Goal: Information Seeking & Learning: Learn about a topic

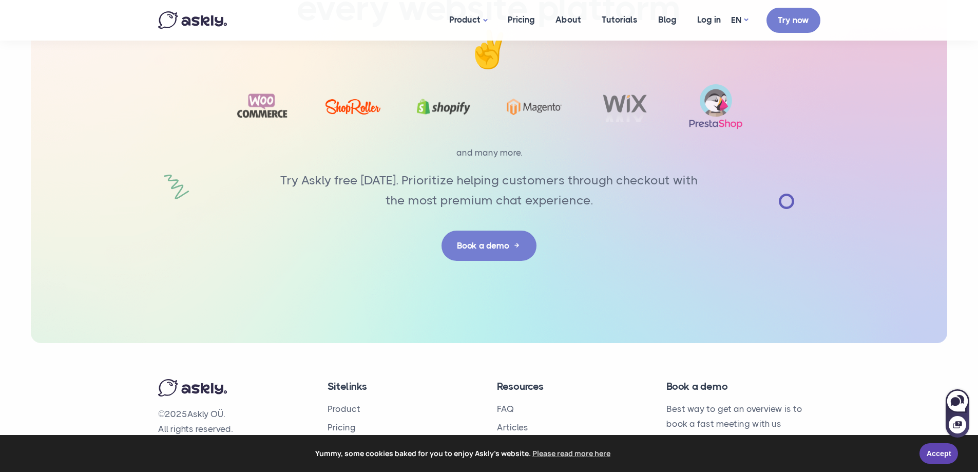
scroll to position [3242, 0]
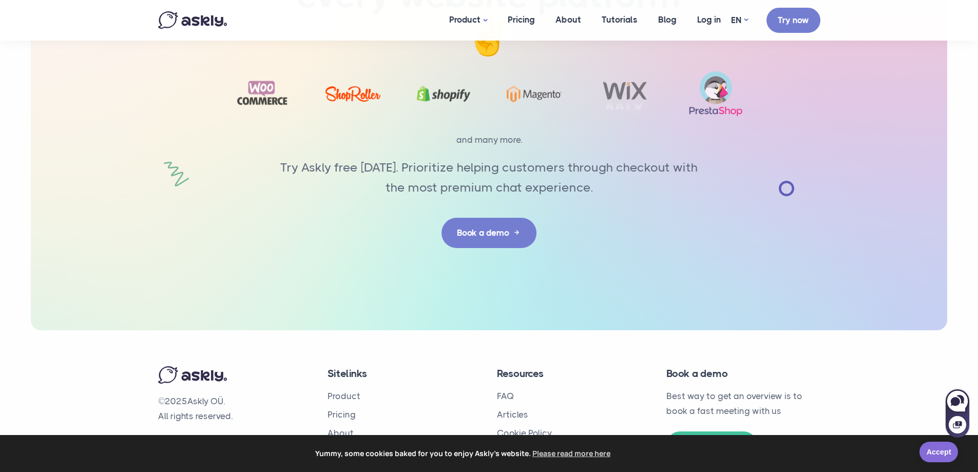
click at [940, 458] on link "Accept" at bounding box center [939, 452] width 39 height 21
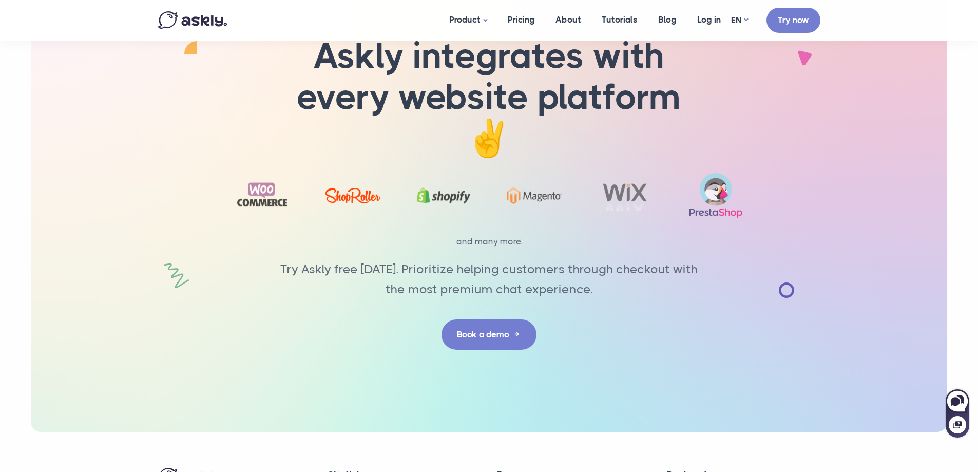
scroll to position [3242, 0]
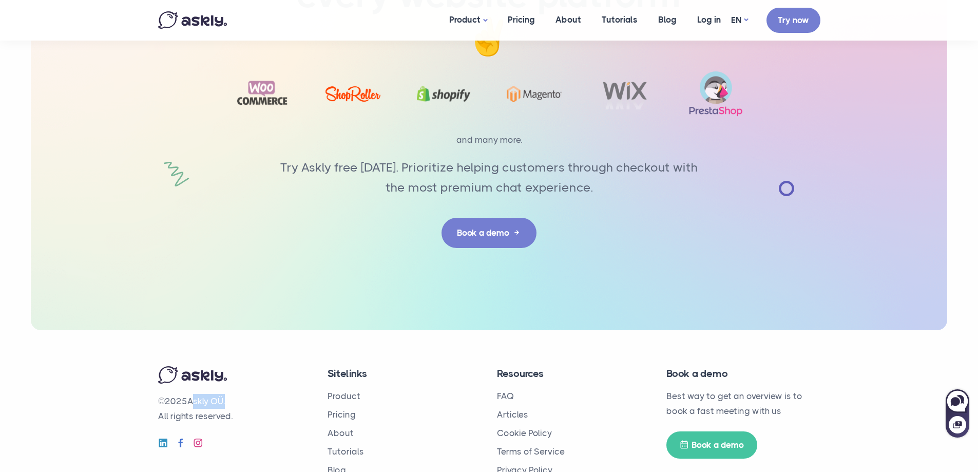
drag, startPoint x: 192, startPoint y: 358, endPoint x: 227, endPoint y: 358, distance: 35.4
click at [227, 394] on p "© 2025 Askly OÜ. All rights reserved." at bounding box center [235, 409] width 154 height 30
copy p "Askly OÜ"
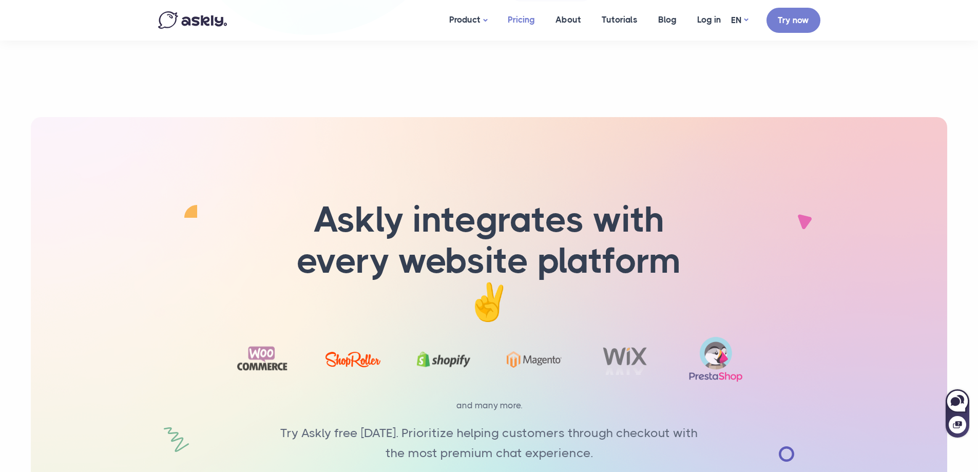
scroll to position [2934, 0]
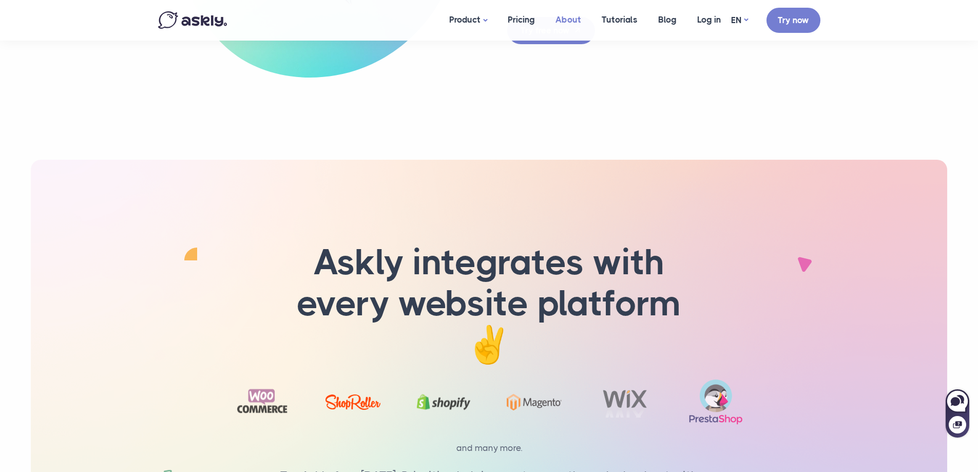
click at [565, 19] on link "About" at bounding box center [568, 20] width 46 height 40
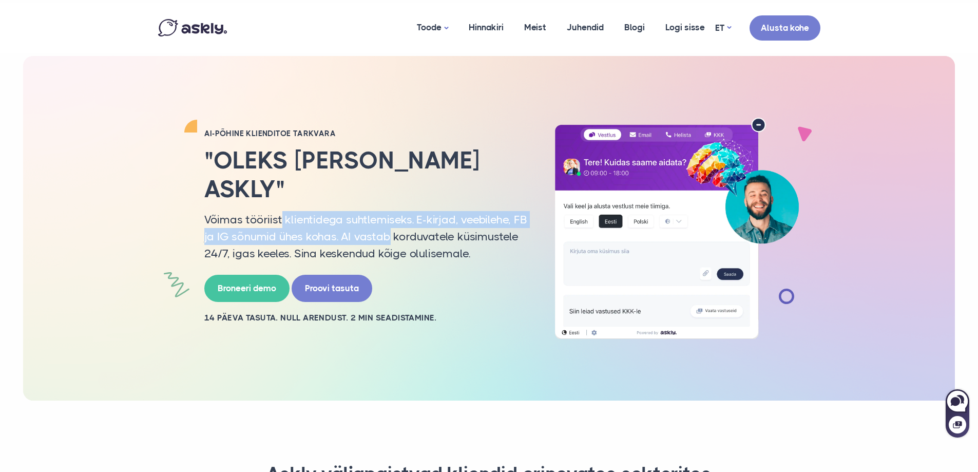
drag, startPoint x: 282, startPoint y: 200, endPoint x: 388, endPoint y: 222, distance: 108.2
click at [388, 222] on p "Võimas tööriist klientidega suhtlemiseks. E-kirjad, veebilehe, FB ja IG sõnumid…" at bounding box center [366, 236] width 324 height 51
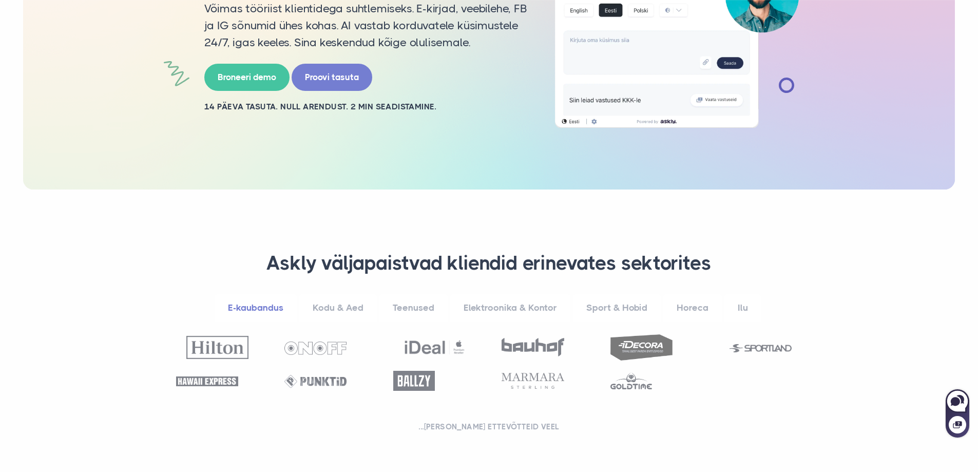
scroll to position [257, 0]
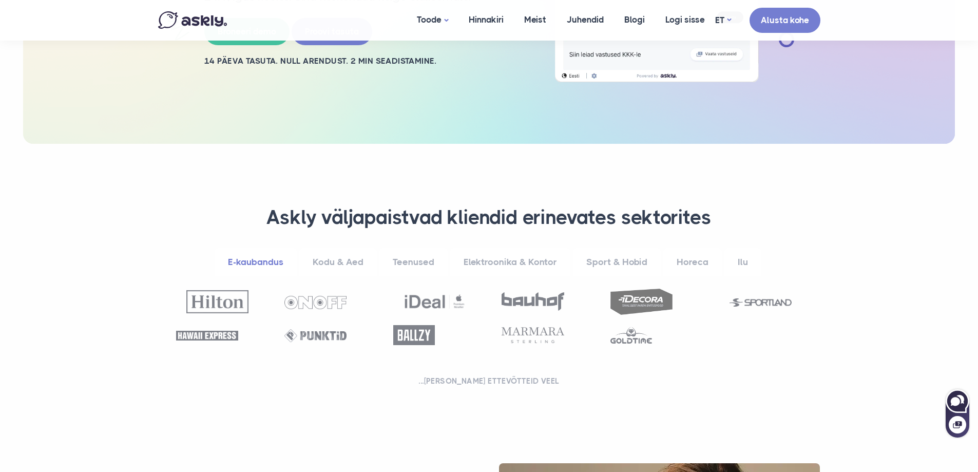
click at [957, 408] on icon at bounding box center [958, 401] width 22 height 22
select select "**"
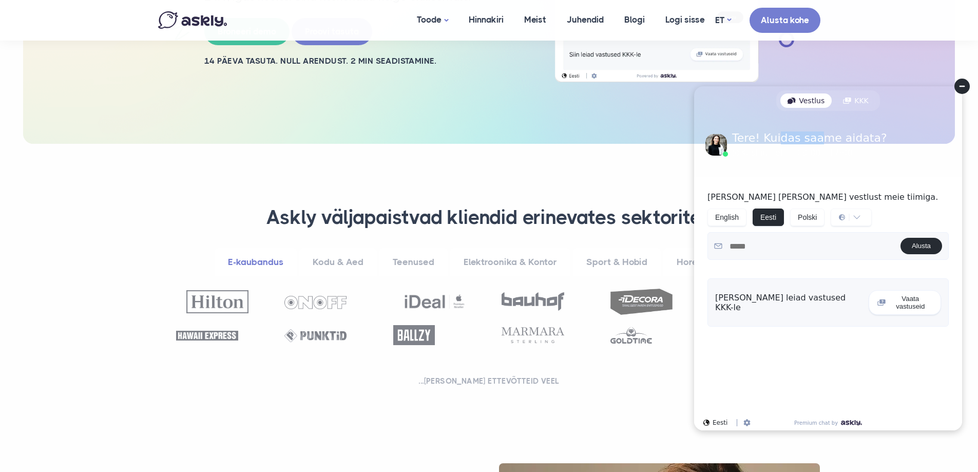
drag, startPoint x: 777, startPoint y: 138, endPoint x: 817, endPoint y: 140, distance: 40.6
click at [817, 140] on div "Tere! Kuidas saame aidata?" at bounding box center [809, 138] width 155 height 11
drag, startPoint x: 773, startPoint y: 198, endPoint x: 810, endPoint y: 198, distance: 37.5
click at [810, 198] on p "Vali keel ja alusta vestlust meie tiimiga." at bounding box center [828, 197] width 241 height 10
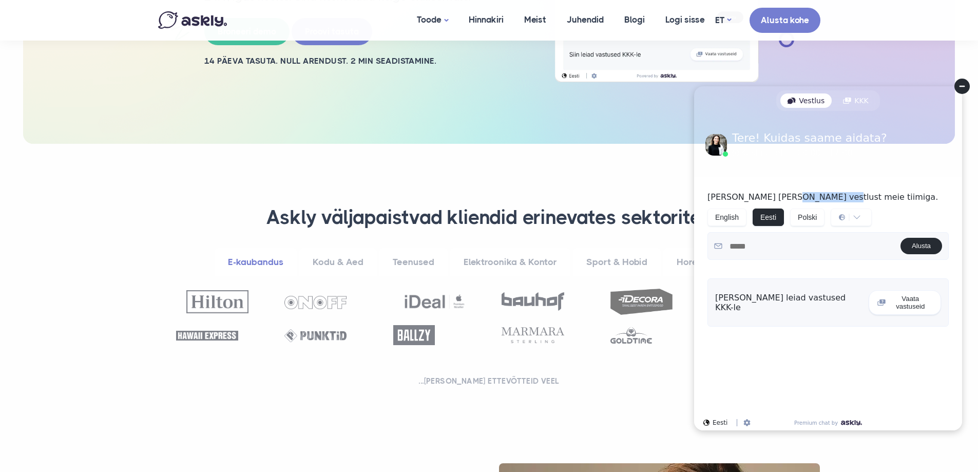
click at [810, 198] on p "Vali keel ja alusta vestlust meie tiimiga." at bounding box center [828, 197] width 241 height 10
click at [859, 216] on select "**********" at bounding box center [851, 217] width 40 height 16
click at [881, 271] on div "**********" at bounding box center [828, 257] width 268 height 160
click at [849, 103] on icon at bounding box center [847, 101] width 8 height 8
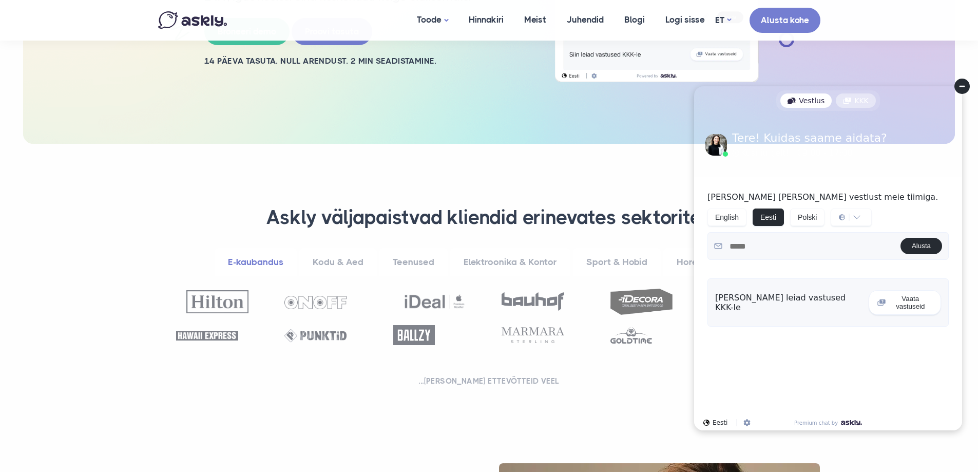
select select "**"
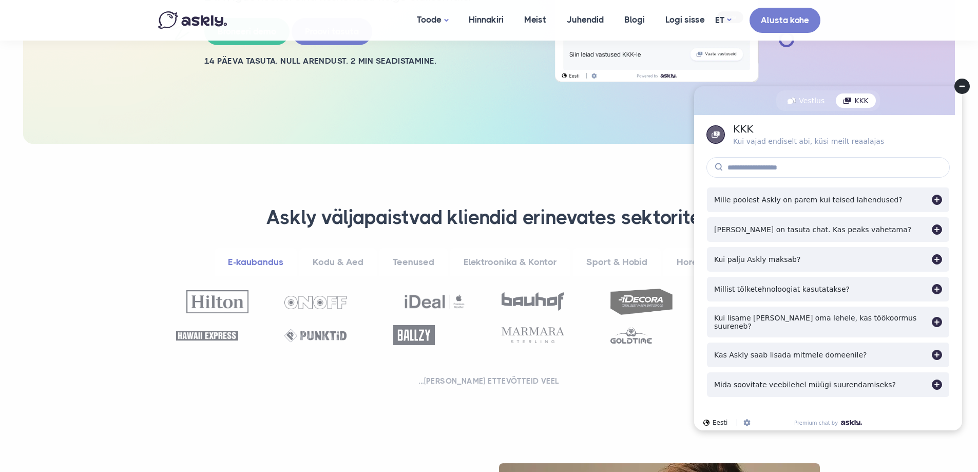
click at [958, 89] on circle at bounding box center [962, 86] width 15 height 15
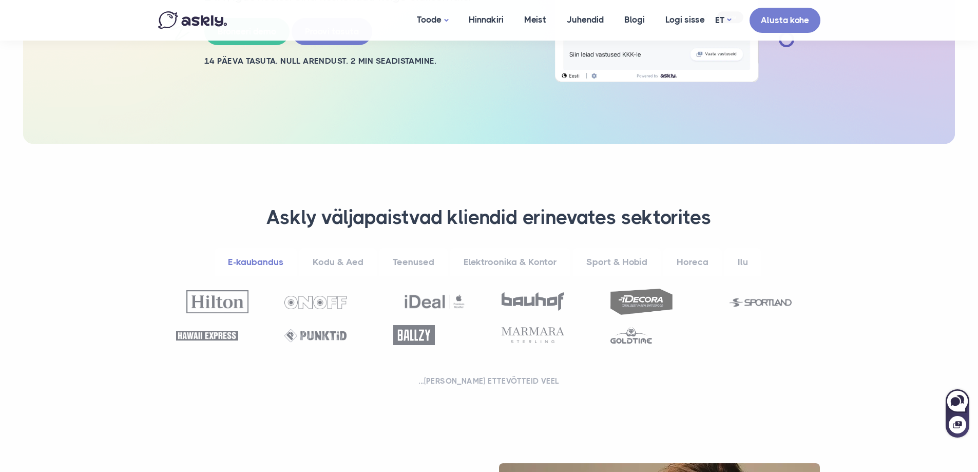
click at [115, 178] on section "**********" at bounding box center [489, 298] width 978 height 309
click at [867, 274] on section "**********" at bounding box center [489, 298] width 978 height 309
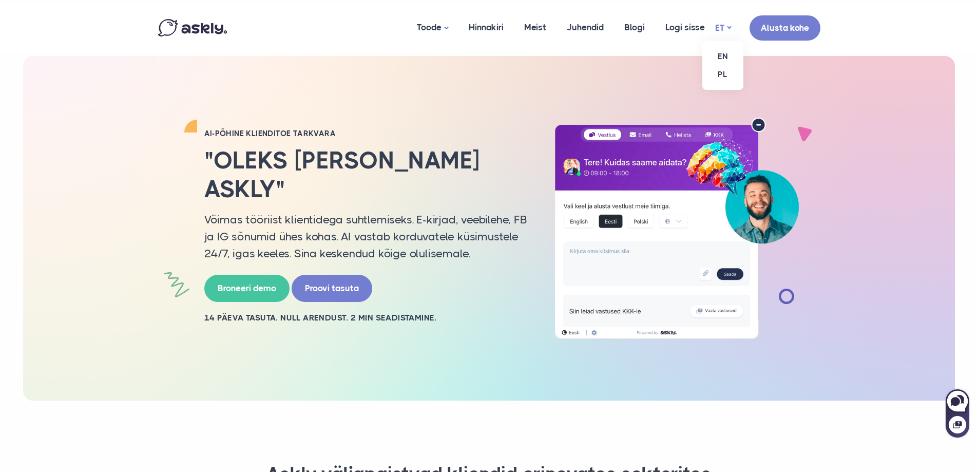
click at [726, 27] on link "ET" at bounding box center [723, 28] width 16 height 15
click at [485, 30] on link "Hinnakiri" at bounding box center [486, 28] width 55 height 50
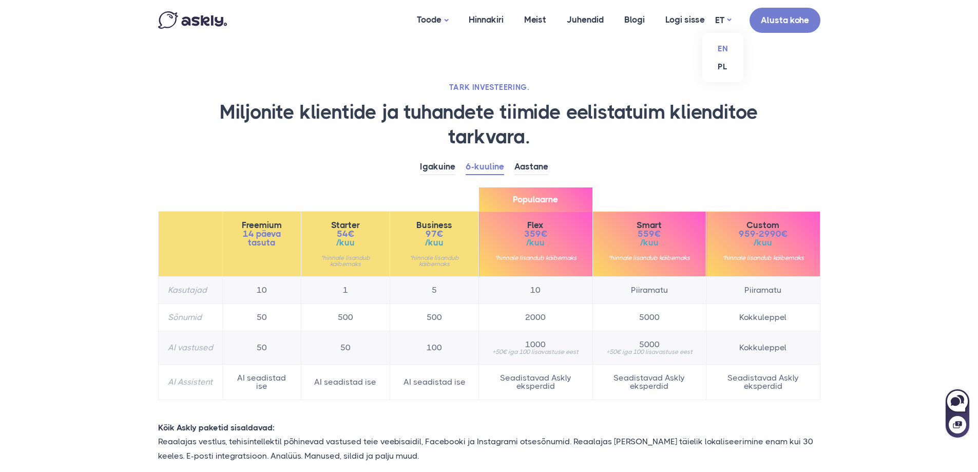
click at [724, 48] on link "EN" at bounding box center [723, 49] width 41 height 18
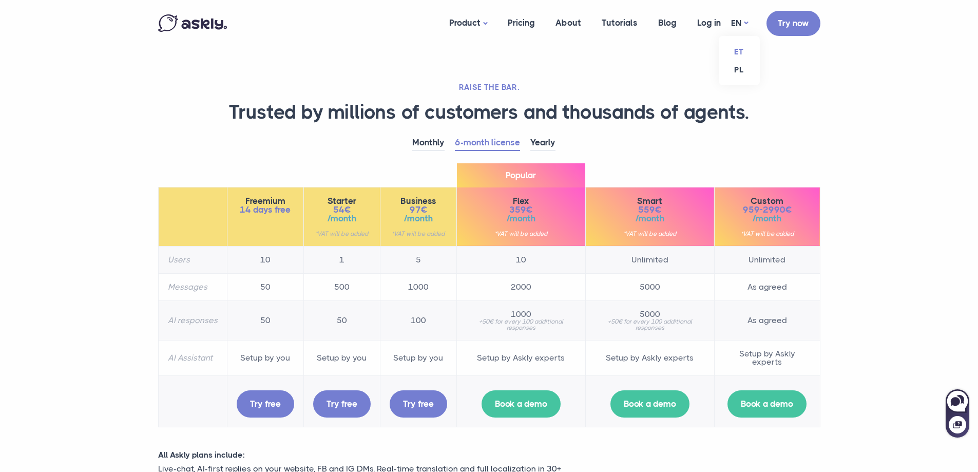
click at [736, 51] on link "ET" at bounding box center [739, 52] width 41 height 18
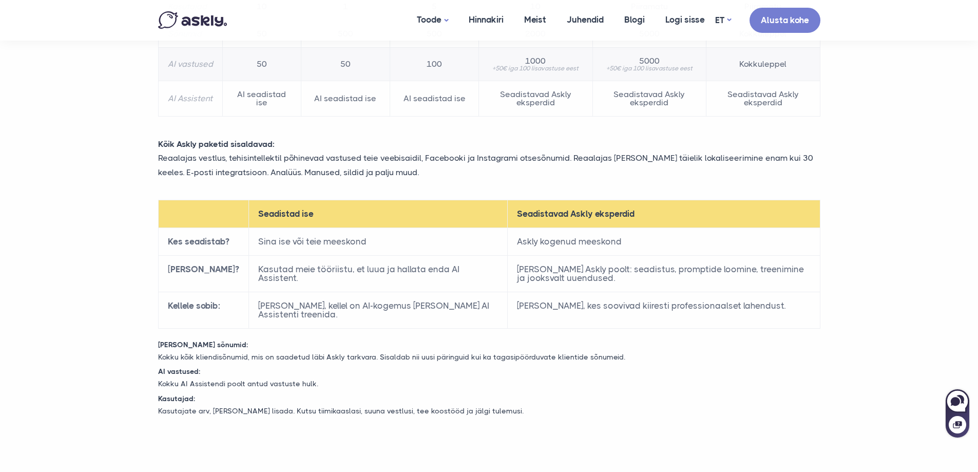
scroll to position [308, 0]
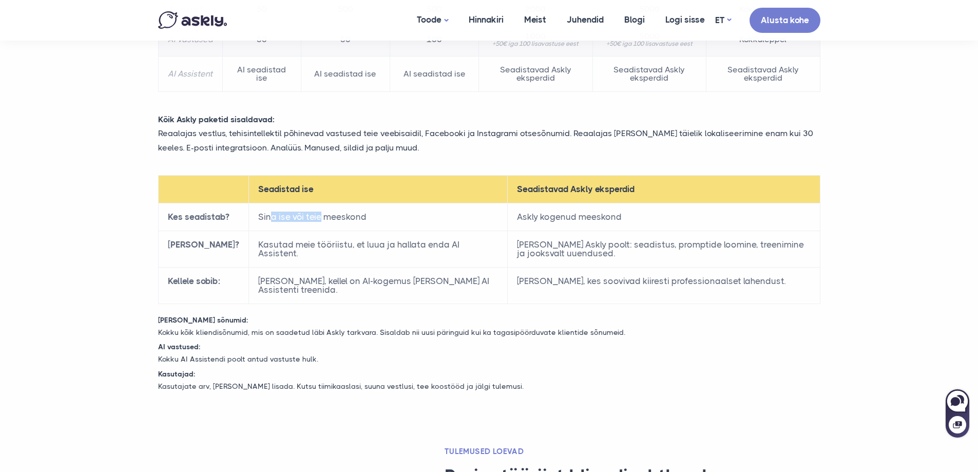
drag, startPoint x: 261, startPoint y: 216, endPoint x: 310, endPoint y: 214, distance: 48.3
click at [310, 214] on td "Sina ise või teie meeskond" at bounding box center [378, 217] width 259 height 28
drag, startPoint x: 502, startPoint y: 217, endPoint x: 571, endPoint y: 221, distance: 68.9
click at [571, 221] on td "Askly kogenud meeskond" at bounding box center [664, 217] width 312 height 28
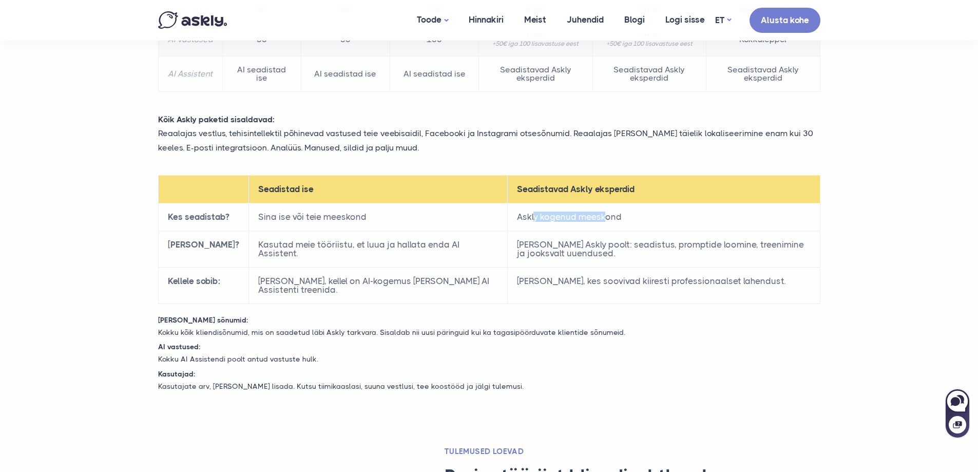
click at [571, 221] on td "Askly kogenud meeskond" at bounding box center [664, 217] width 312 height 28
drag, startPoint x: 259, startPoint y: 245, endPoint x: 260, endPoint y: 255, distance: 9.3
click at [260, 255] on td "Kasutad meie tööriistu, et luua ja hallata enda AI Assistent." at bounding box center [378, 249] width 259 height 36
drag, startPoint x: 259, startPoint y: 244, endPoint x: 275, endPoint y: 254, distance: 19.1
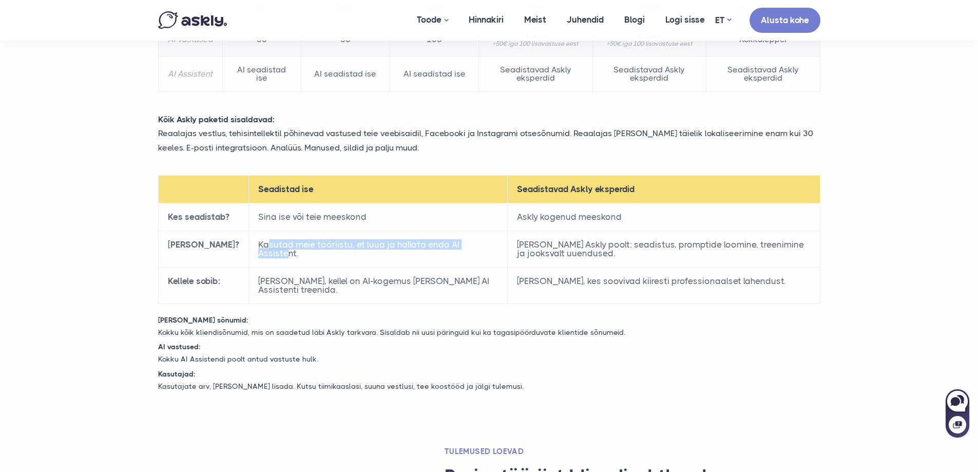
click at [275, 254] on td "Kasutad meie tööriistu, et luua ja hallata enda AI Assistent." at bounding box center [378, 249] width 259 height 36
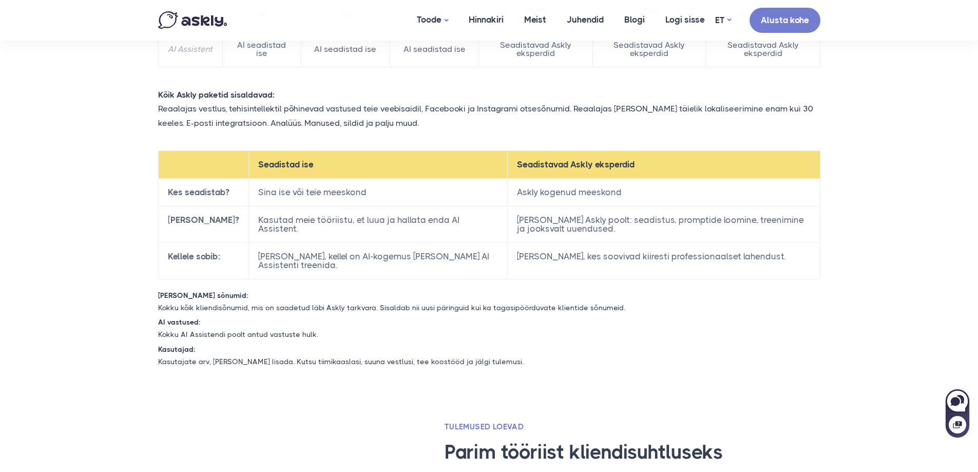
scroll to position [360, 0]
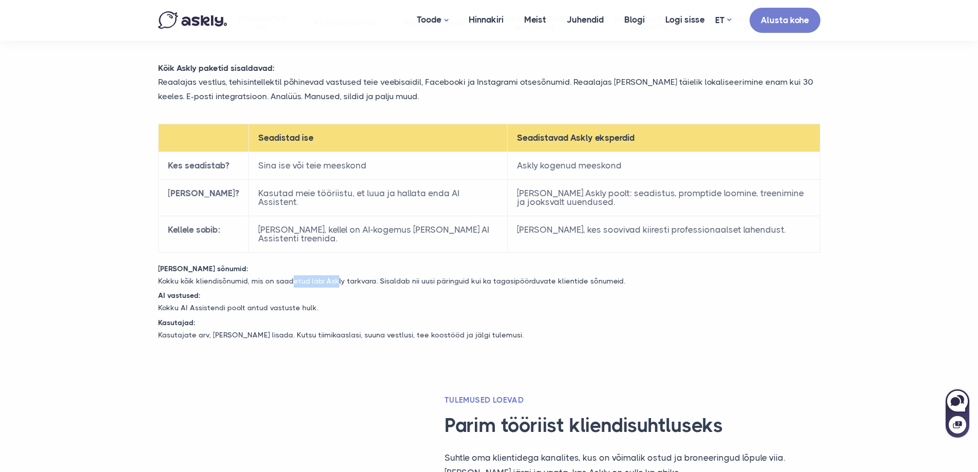
drag, startPoint x: 289, startPoint y: 279, endPoint x: 332, endPoint y: 279, distance: 42.6
click at [332, 279] on p "Kokku kõik kliendisõnumid, mis on saadetud läbi Askly tarkvara. Sisaldab nii uu…" at bounding box center [489, 281] width 678 height 12
drag, startPoint x: 379, startPoint y: 281, endPoint x: 449, endPoint y: 280, distance: 70.9
click at [449, 280] on p "Kokku kõik kliendisõnumid, mis on saadetud läbi Askly tarkvara. Sisaldab nii uu…" at bounding box center [489, 281] width 678 height 12
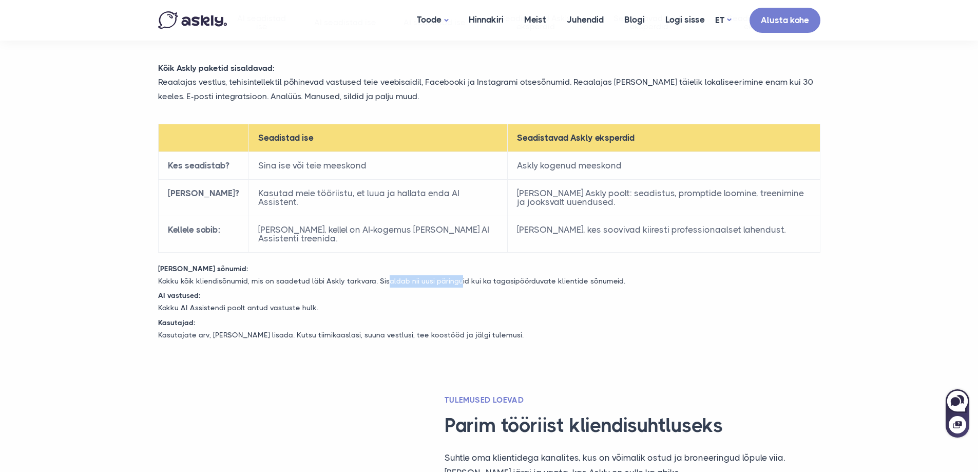
click at [449, 280] on p "Kokku kõik kliendisõnumid, mis on saadetud läbi Askly tarkvara. Sisaldab nii uu…" at bounding box center [489, 281] width 678 height 12
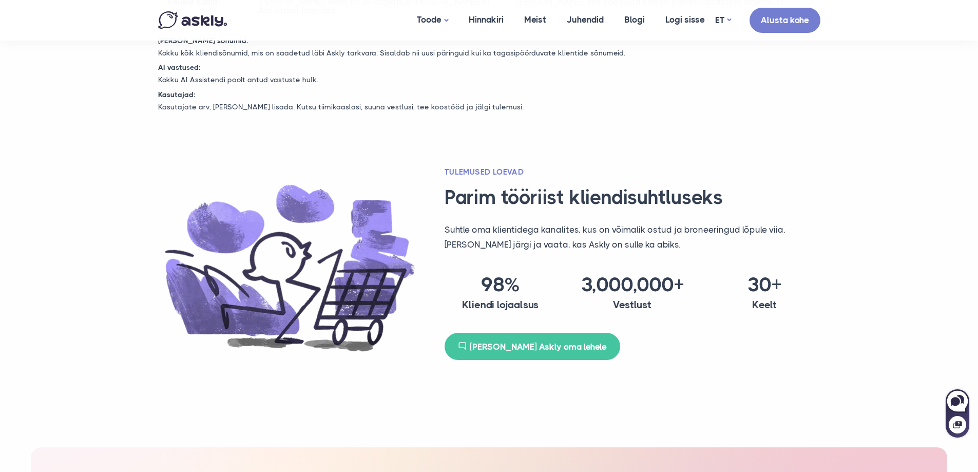
scroll to position [565, 0]
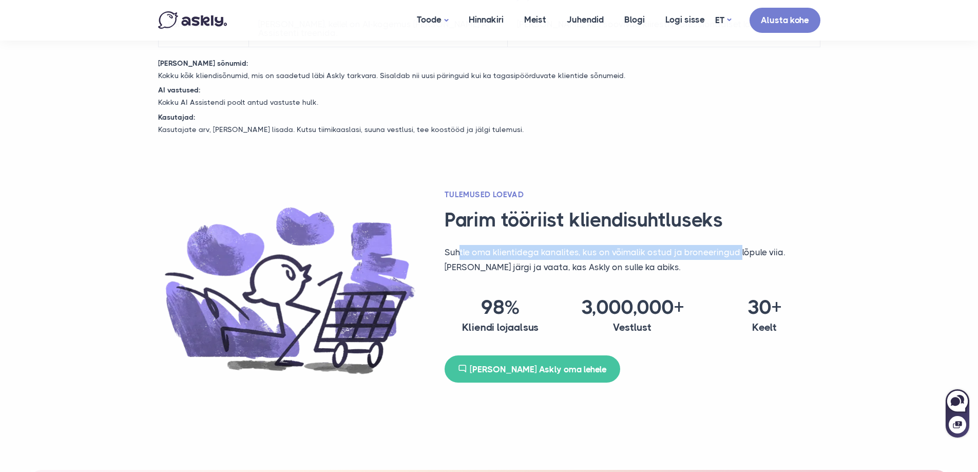
drag, startPoint x: 459, startPoint y: 252, endPoint x: 736, endPoint y: 250, distance: 277.3
click at [736, 250] on p "Suhtle oma klientidega kanalites, kus on võimalik ostud ja broneeringud lõpule …" at bounding box center [633, 260] width 376 height 30
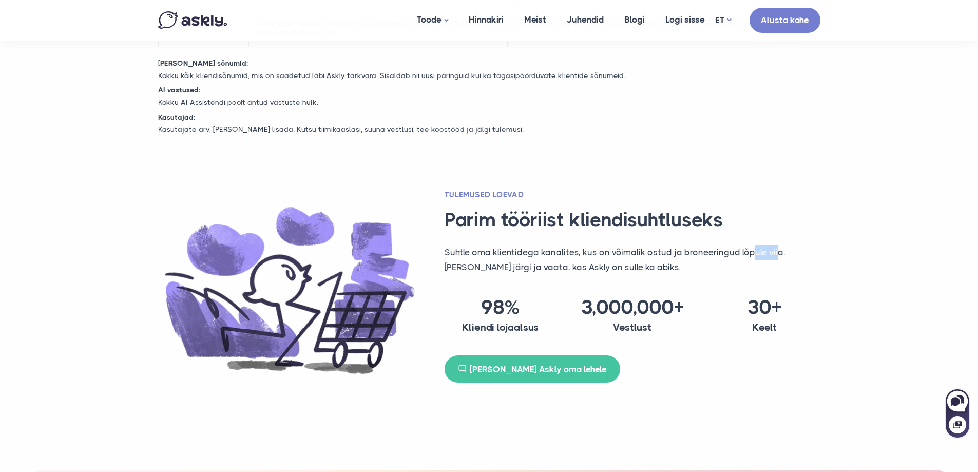
drag, startPoint x: 751, startPoint y: 250, endPoint x: 773, endPoint y: 252, distance: 21.6
click at [773, 252] on p "Suhtle oma klientidega kanalites, kus on võimalik ostud ja broneeringud lõpule …" at bounding box center [633, 260] width 376 height 30
drag, startPoint x: 464, startPoint y: 264, endPoint x: 561, endPoint y: 262, distance: 97.1
click at [561, 262] on p "Suhtle oma klientidega kanalites, kus on võimalik ostud ja broneeringud lõpule …" at bounding box center [633, 260] width 376 height 30
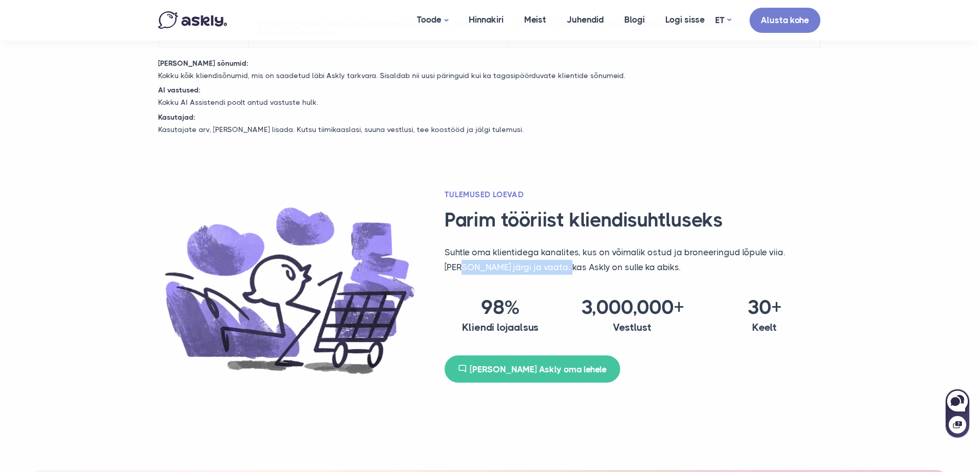
click at [561, 262] on p "Suhtle oma klientidega kanalites, kus on võimalik ostud ja broneeringud lõpule …" at bounding box center [633, 260] width 376 height 30
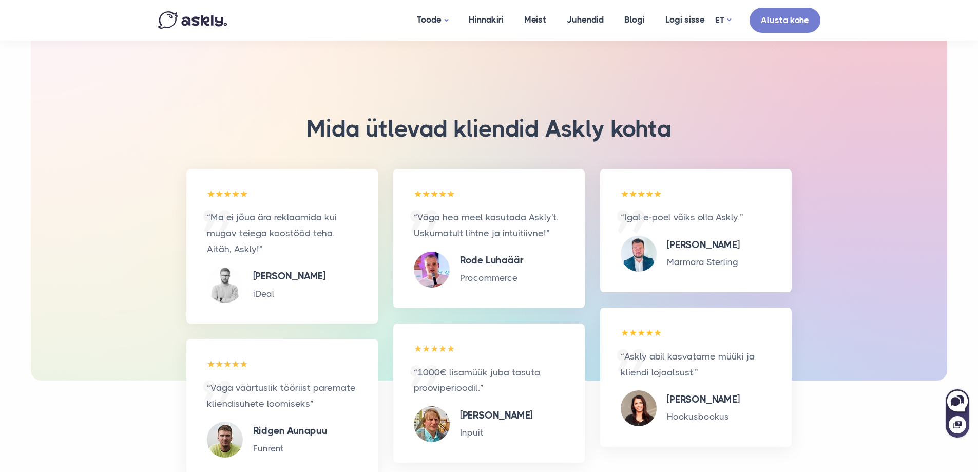
scroll to position [976, 0]
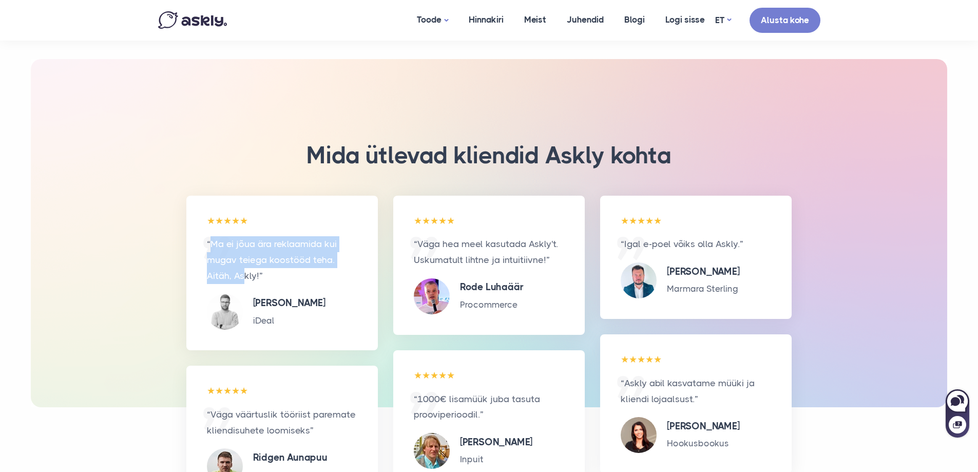
drag, startPoint x: 214, startPoint y: 244, endPoint x: 243, endPoint y: 273, distance: 40.7
click at [243, 273] on p "“Ma ei jõua ära reklaamida kui mugav teiega koostööd teha. Aitäh, Askly!”" at bounding box center [282, 259] width 150 height 47
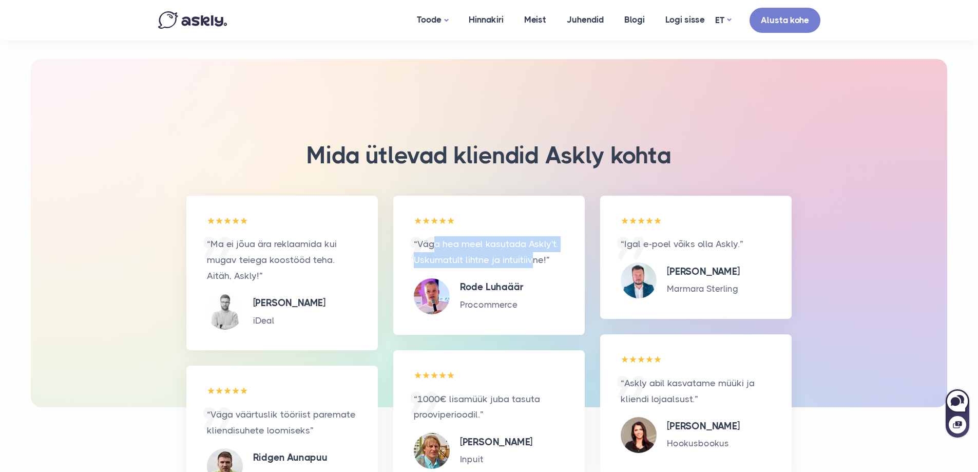
drag, startPoint x: 435, startPoint y: 244, endPoint x: 532, endPoint y: 255, distance: 97.6
click at [532, 255] on p "“Väga hea meel kasutada Askly't. Uskumatult lihtne ja intuitiivne!”" at bounding box center [489, 251] width 150 height 31
drag, startPoint x: 544, startPoint y: 257, endPoint x: 437, endPoint y: 246, distance: 107.9
click at [437, 246] on p "“Väga hea meel kasutada Askly't. Uskumatult lihtne ja intuitiivne!”" at bounding box center [489, 251] width 150 height 31
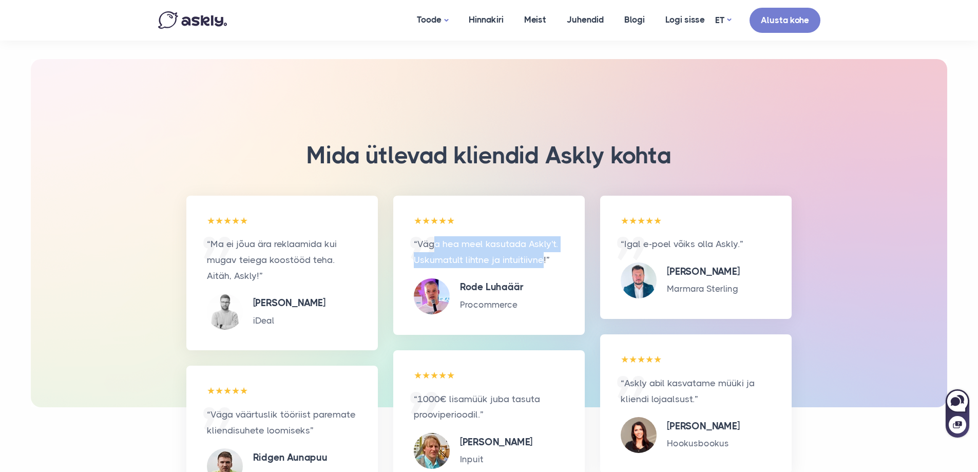
click at [437, 246] on p "“Väga hea meel kasutada Askly't. Uskumatult lihtne ja intuitiivne!”" at bounding box center [489, 251] width 150 height 31
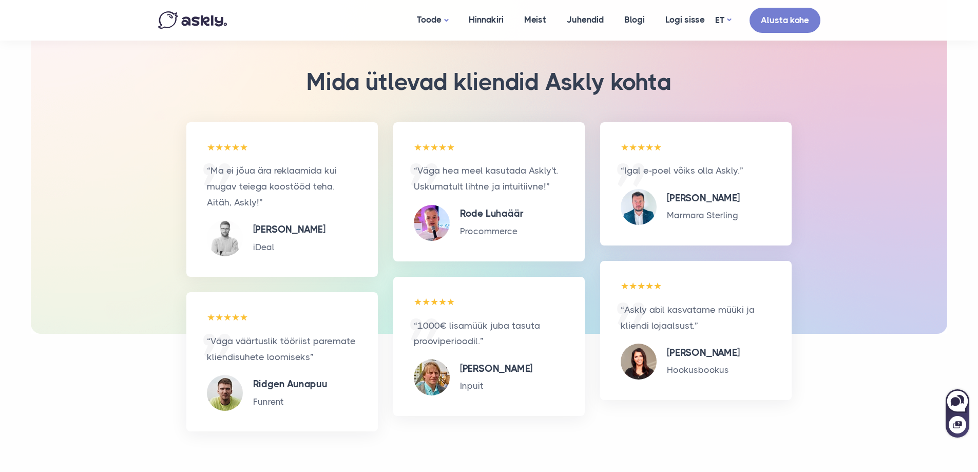
scroll to position [1027, 0]
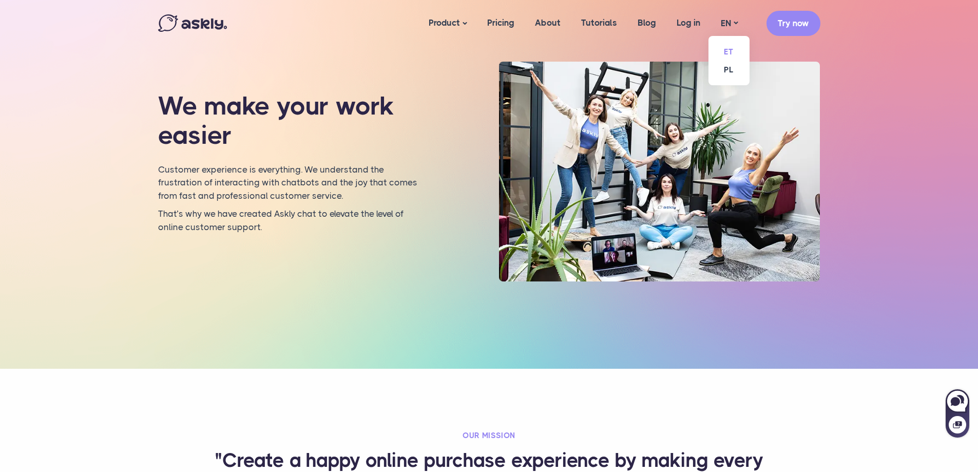
click at [725, 52] on link "ET" at bounding box center [729, 52] width 41 height 18
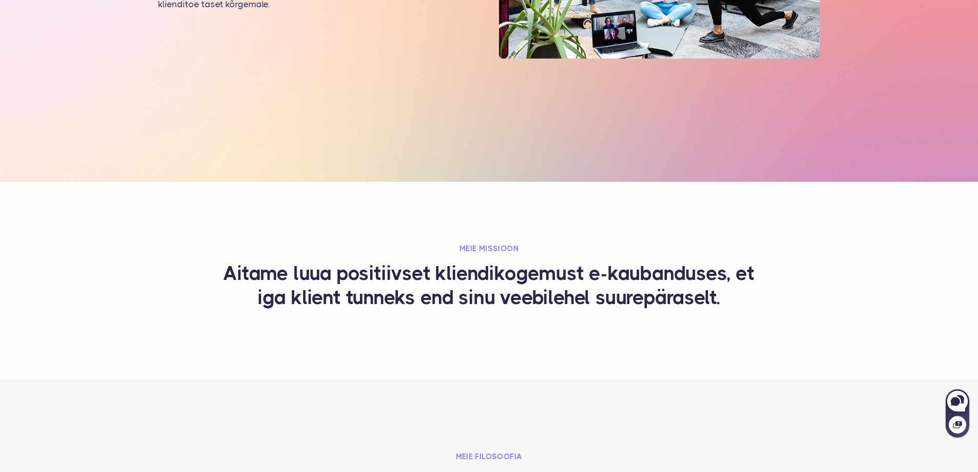
scroll to position [257, 0]
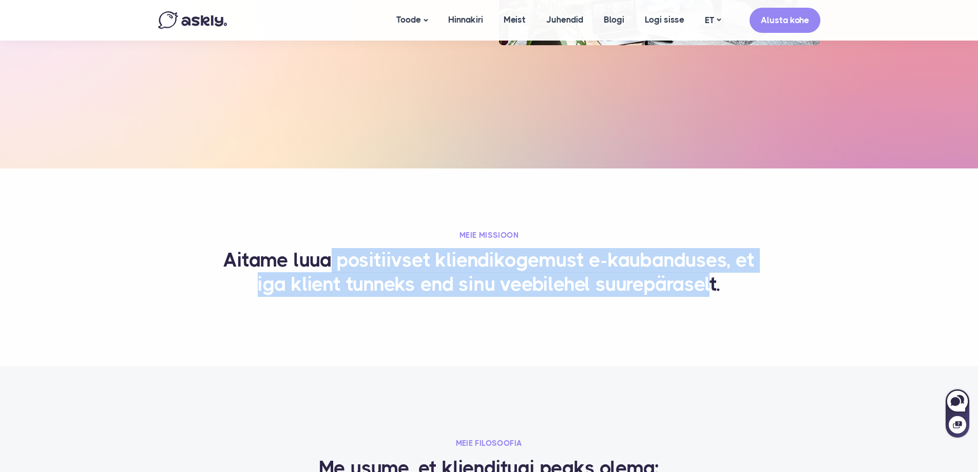
drag, startPoint x: 328, startPoint y: 258, endPoint x: 711, endPoint y: 291, distance: 384.5
click at [711, 291] on h3 "Aitame luua positiivset kliendikogemust e-kaubanduses, et iga klient tunneks en…" at bounding box center [490, 272] width 550 height 49
drag, startPoint x: 713, startPoint y: 290, endPoint x: 238, endPoint y: 261, distance: 476.0
click at [238, 261] on h3 "Aitame luua positiivset kliendikogemust e-kaubanduses, et iga klient tunneks en…" at bounding box center [490, 272] width 550 height 49
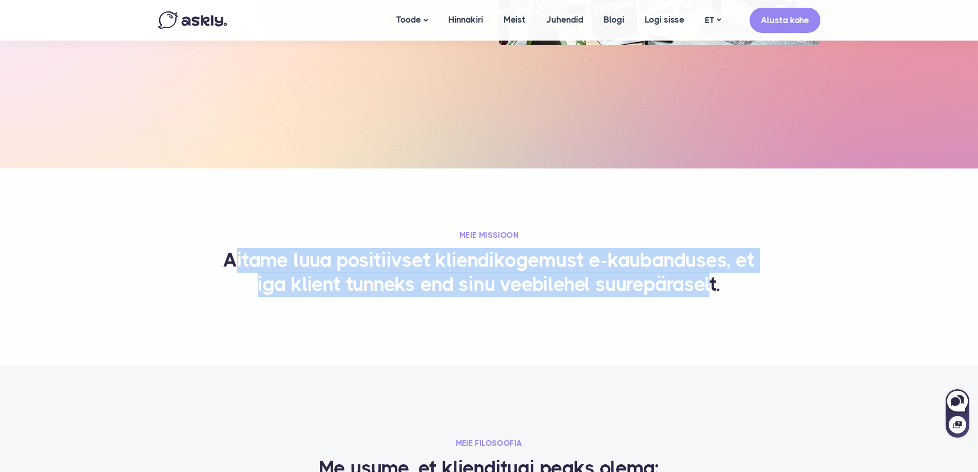
click at [238, 261] on h3 "Aitame luua positiivset kliendikogemust e-kaubanduses, et iga klient tunneks en…" at bounding box center [490, 272] width 550 height 49
drag, startPoint x: 238, startPoint y: 261, endPoint x: 710, endPoint y: 286, distance: 472.6
click at [710, 286] on h3 "Aitame luua positiivset kliendikogemust e-kaubanduses, et iga klient tunneks en…" at bounding box center [490, 272] width 550 height 49
drag, startPoint x: 710, startPoint y: 286, endPoint x: 236, endPoint y: 262, distance: 474.6
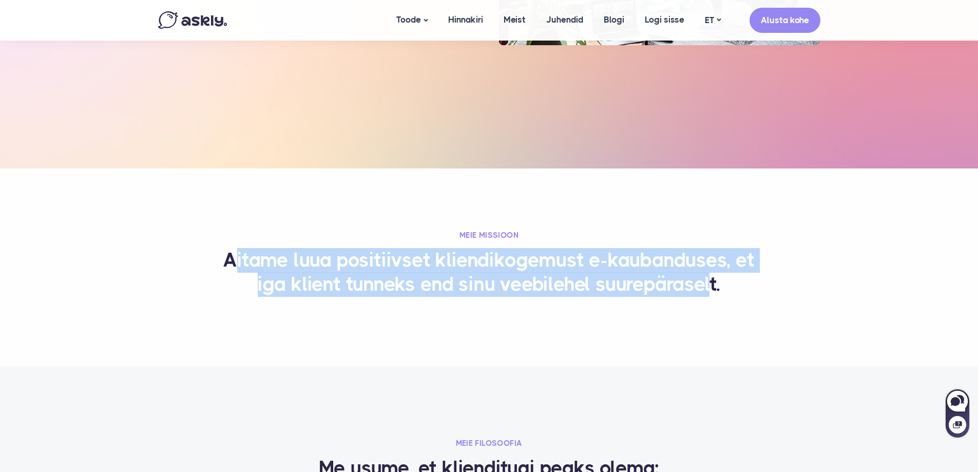
click at [236, 262] on h3 "Aitame luua positiivset kliendikogemust e-kaubanduses, et iga klient tunneks en…" at bounding box center [490, 272] width 550 height 49
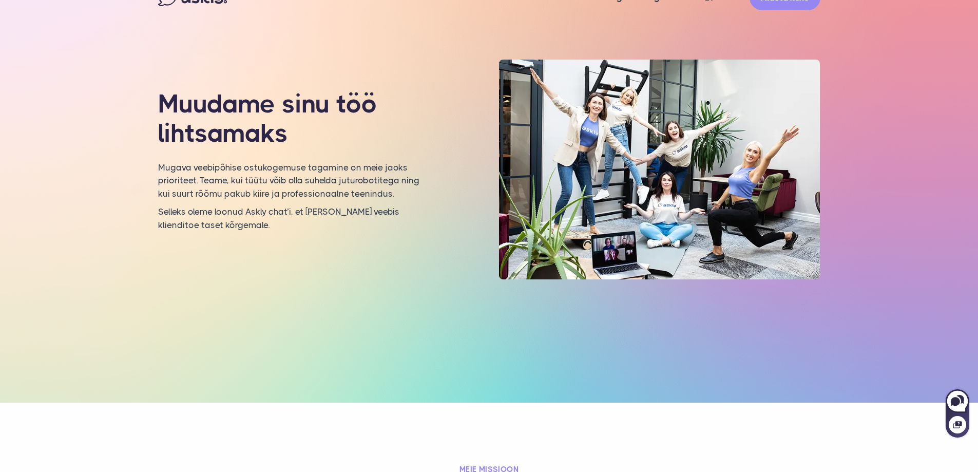
scroll to position [0, 0]
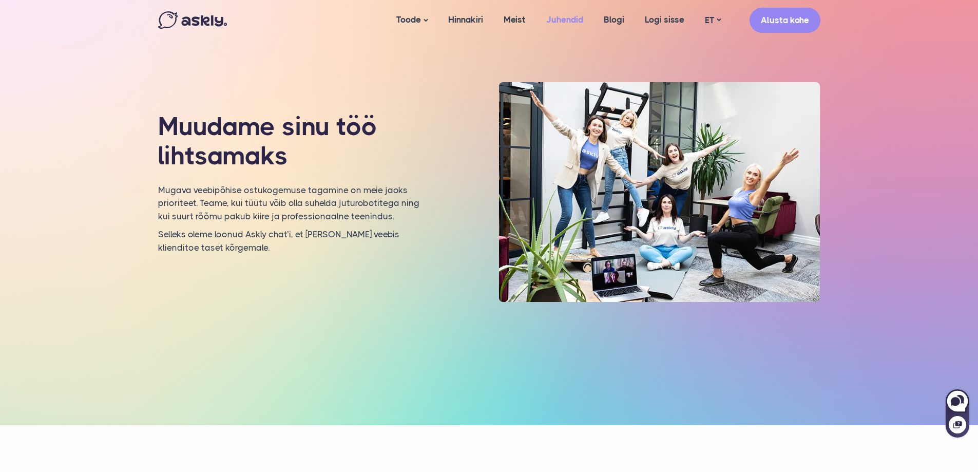
click at [571, 17] on link "Juhendid" at bounding box center [565, 20] width 58 height 40
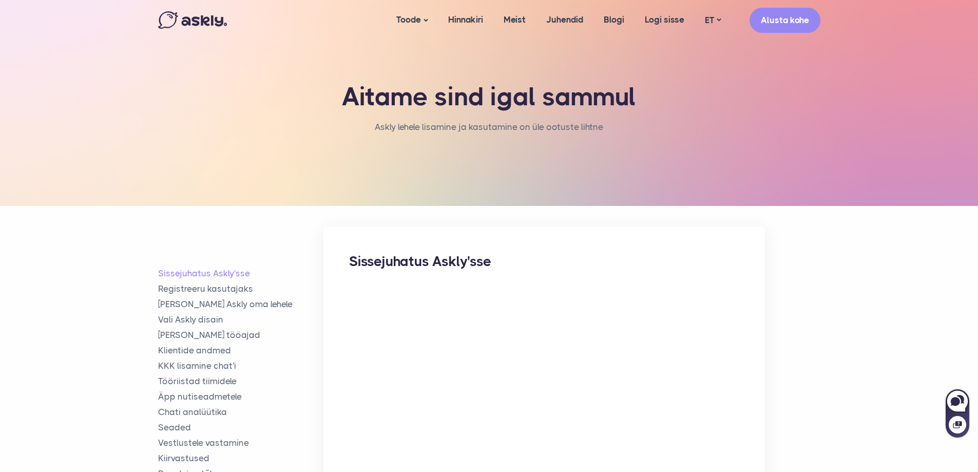
click at [192, 19] on img at bounding box center [192, 19] width 69 height 17
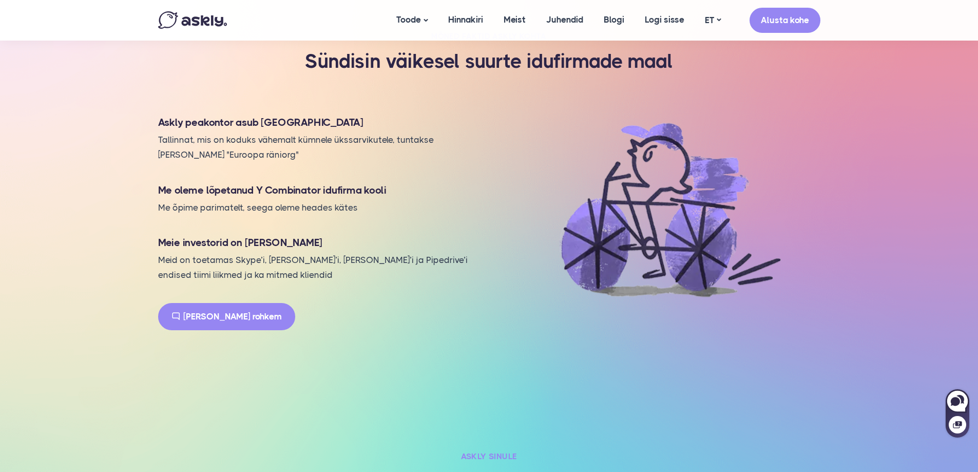
scroll to position [976, 0]
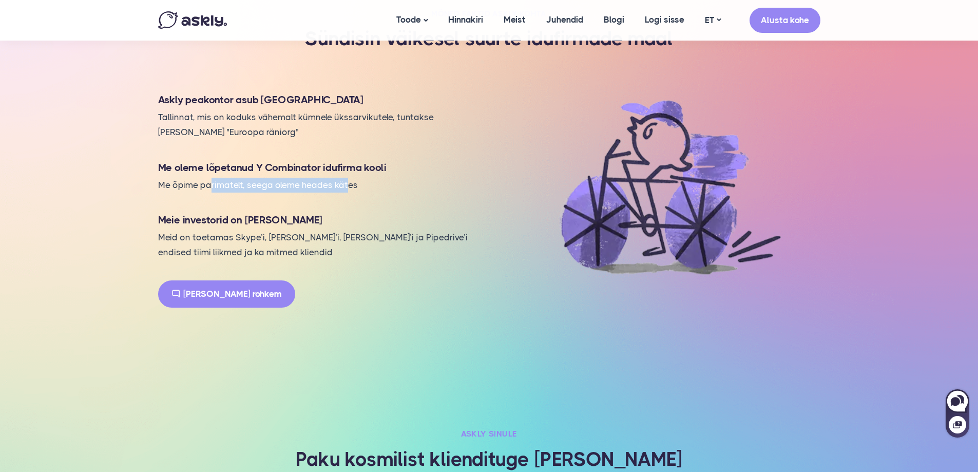
drag, startPoint x: 210, startPoint y: 171, endPoint x: 346, endPoint y: 174, distance: 135.6
click at [346, 178] on p "Me õpime parimatelt, seega oleme heades kätes" at bounding box center [317, 185] width 318 height 15
drag, startPoint x: 259, startPoint y: 152, endPoint x: 319, endPoint y: 155, distance: 60.7
click at [319, 160] on h4 "Me oleme lõpetanud Y Combinator idufirma kooli" at bounding box center [317, 167] width 318 height 15
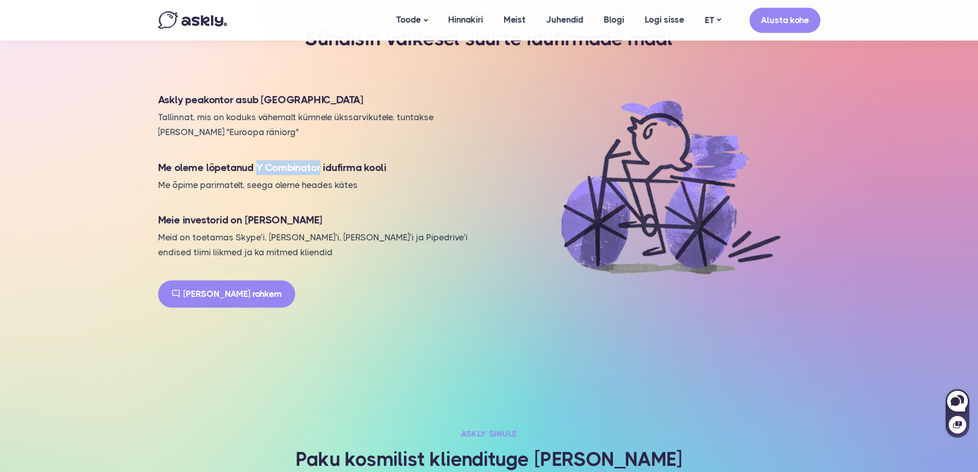
copy h4 "Y Combinator"
click at [259, 198] on div "Askly peakontor asub Tallinnas Tallinnat, mis on koduks vähemalt kümnele ükssar…" at bounding box center [317, 194] width 344 height 228
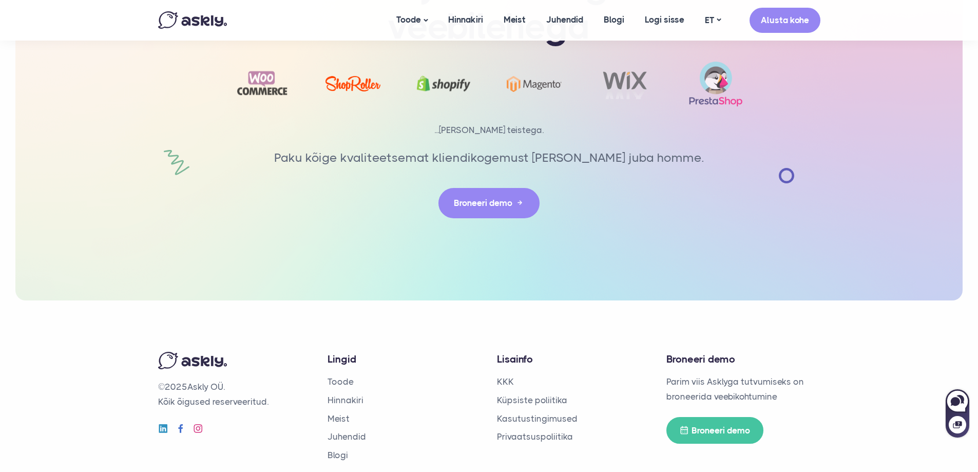
scroll to position [2311, 0]
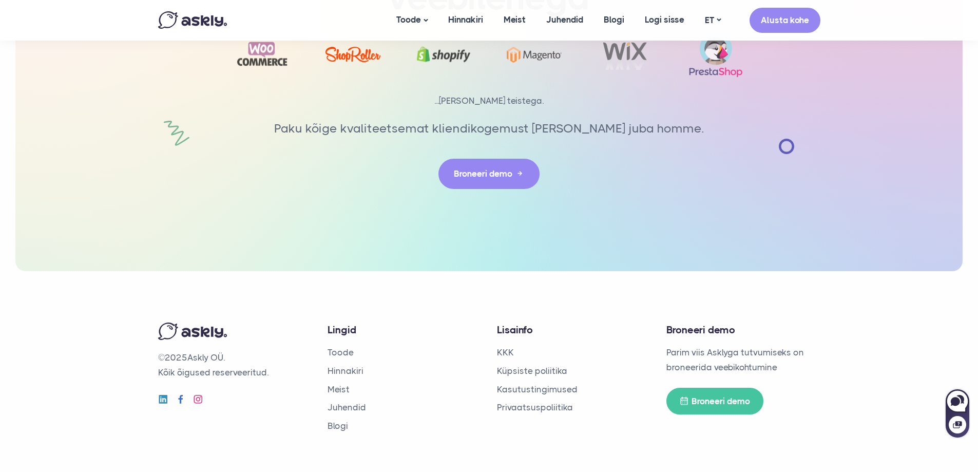
click at [928, 160] on div "Askly ühildub iga veebilehega" at bounding box center [489, 63] width 948 height 418
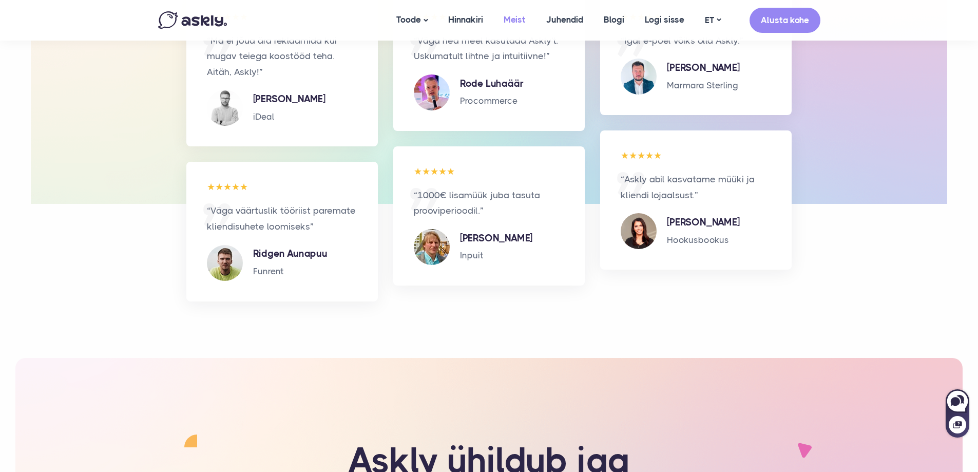
scroll to position [1798, 0]
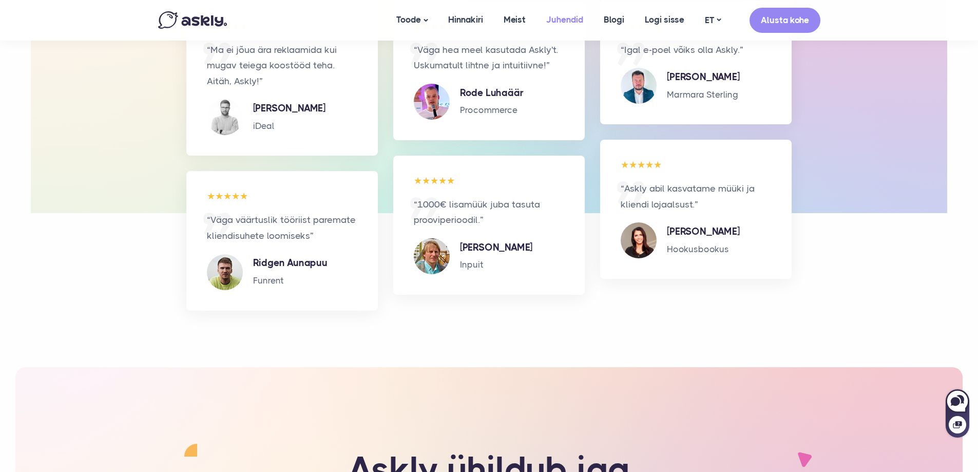
click at [563, 21] on link "Juhendid" at bounding box center [565, 20] width 58 height 40
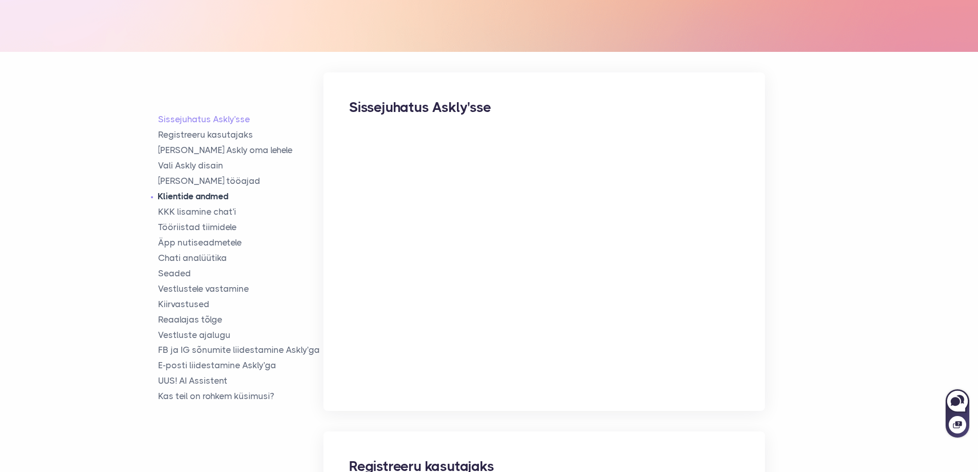
click at [169, 194] on link "Klientide andmed" at bounding box center [241, 197] width 166 height 12
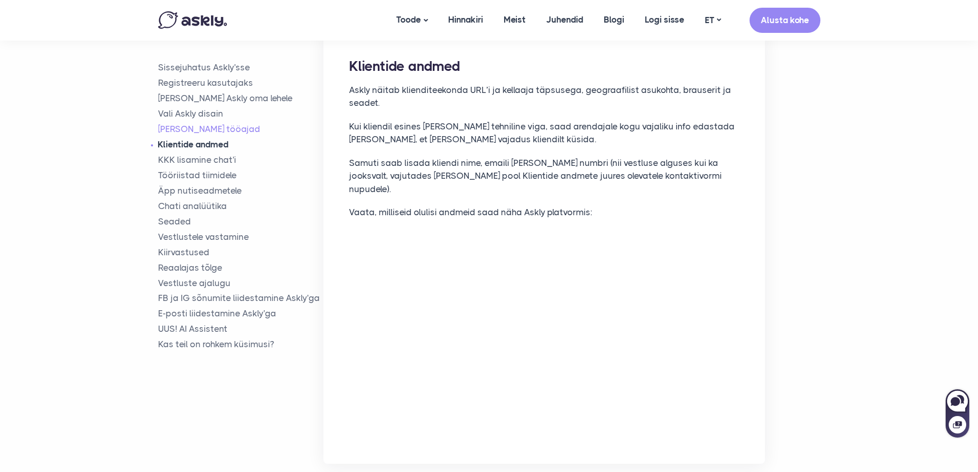
scroll to position [2074, 0]
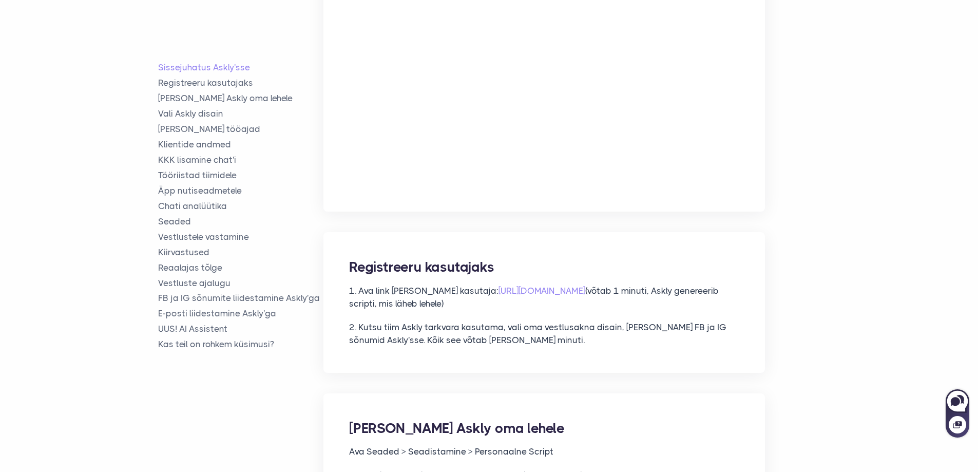
scroll to position [462, 0]
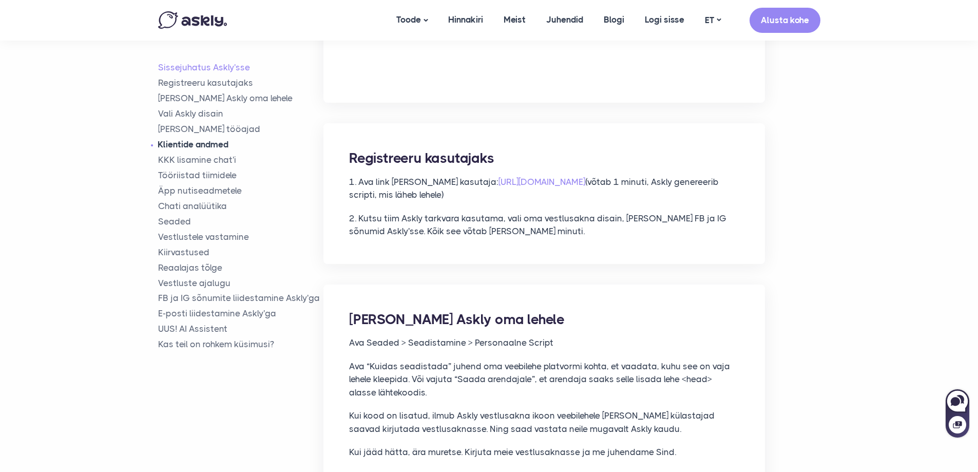
click at [187, 142] on link "Klientide andmed" at bounding box center [241, 145] width 166 height 12
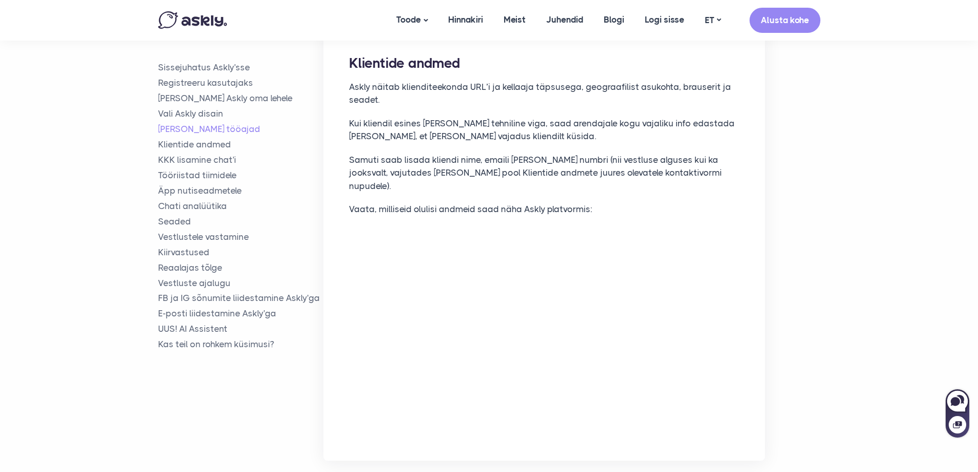
scroll to position [2074, 0]
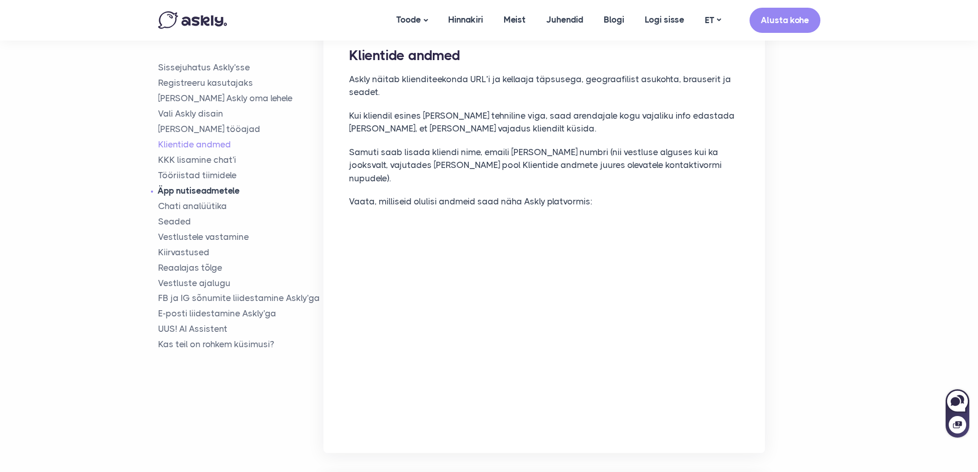
click at [219, 190] on link "Äpp nutiseadmetele" at bounding box center [241, 191] width 166 height 12
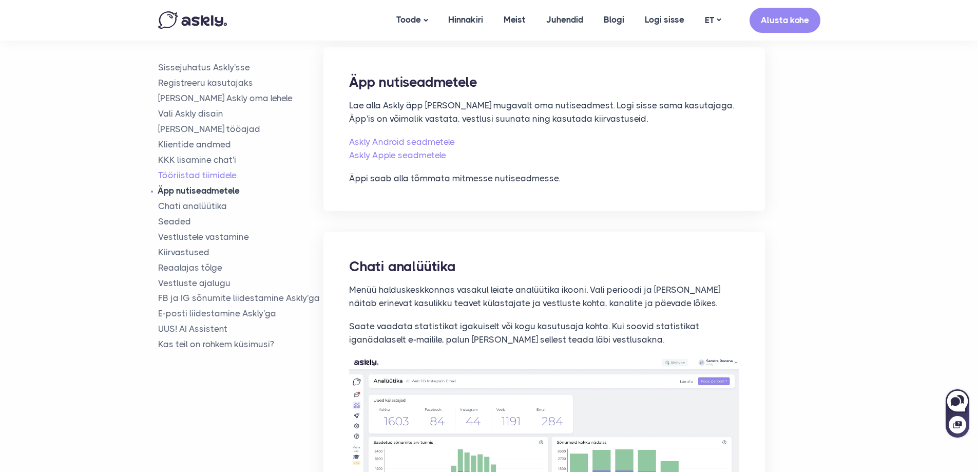
scroll to position [3859, 0]
click at [213, 333] on link "UUS! AI Assistent" at bounding box center [241, 329] width 166 height 12
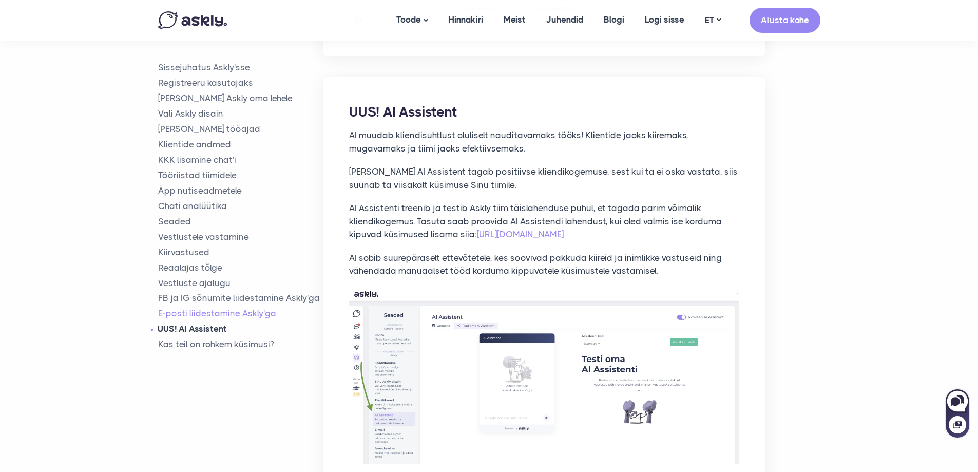
scroll to position [7336, 0]
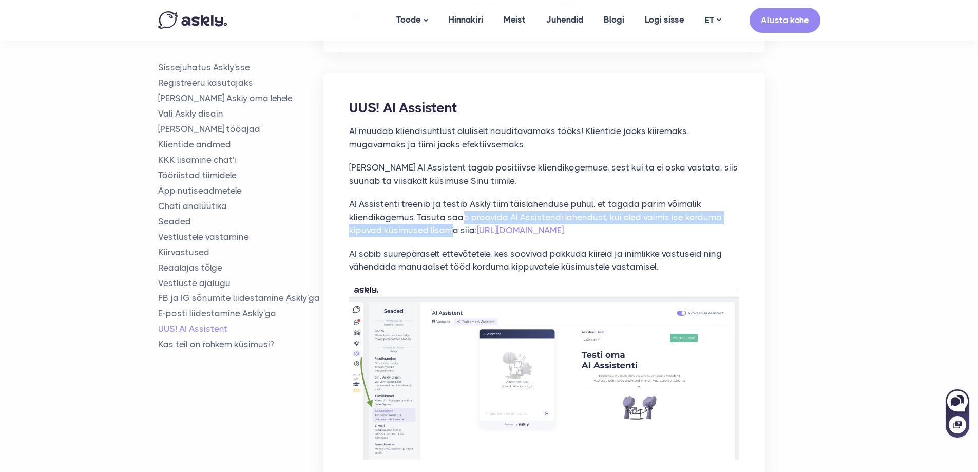
drag, startPoint x: 459, startPoint y: 165, endPoint x: 450, endPoint y: 175, distance: 12.8
click at [450, 198] on p "AI Assistenti treenib ja testib Askly tiim täislahenduse puhul, et tagada parim…" at bounding box center [544, 218] width 390 height 40
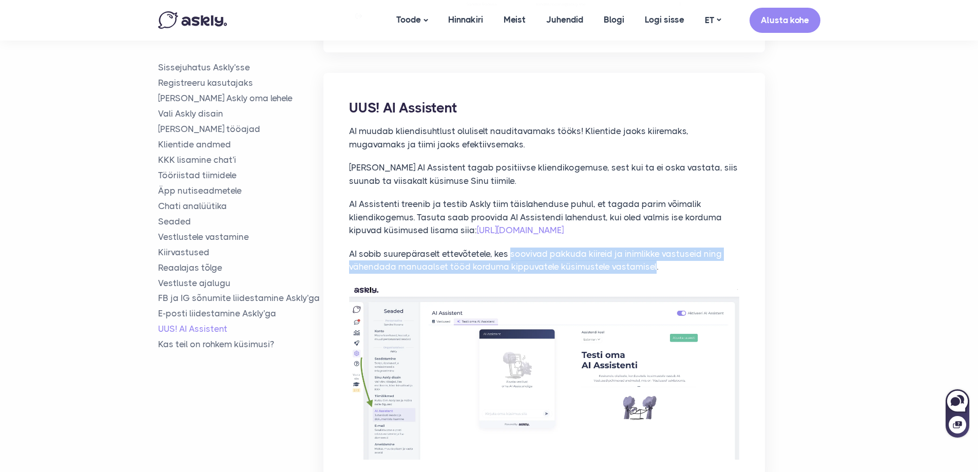
drag, startPoint x: 513, startPoint y: 200, endPoint x: 651, endPoint y: 212, distance: 139.2
click at [651, 248] on p "AI sobib suurepäraselt ettevõtetele, kes soovivad pakkuda kiireid ja inimlikke …" at bounding box center [544, 261] width 390 height 26
drag, startPoint x: 651, startPoint y: 212, endPoint x: 522, endPoint y: 198, distance: 130.1
click at [522, 248] on p "AI sobib suurepäraselt ettevõtetele, kes soovivad pakkuda kiireid ja inimlikke …" at bounding box center [544, 261] width 390 height 26
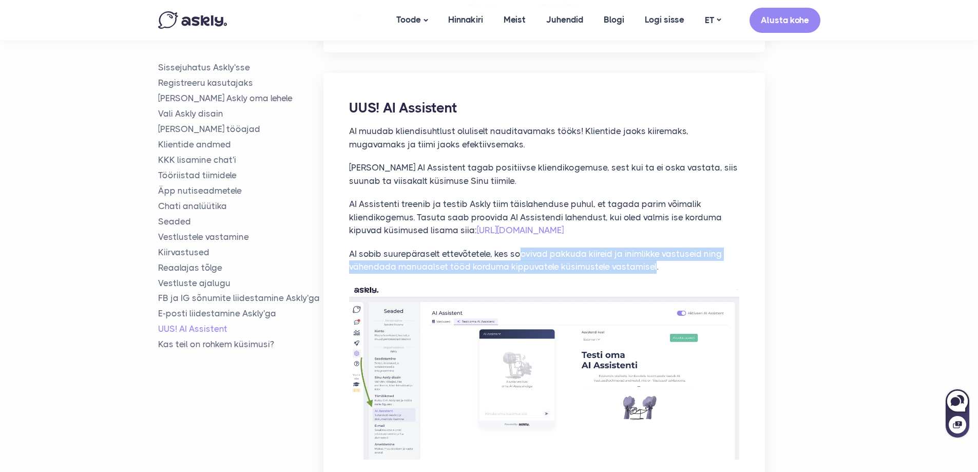
click at [522, 248] on p "AI sobib suurepäraselt ettevõtetele, kes soovivad pakkuda kiireid ja inimlikke …" at bounding box center [544, 261] width 390 height 26
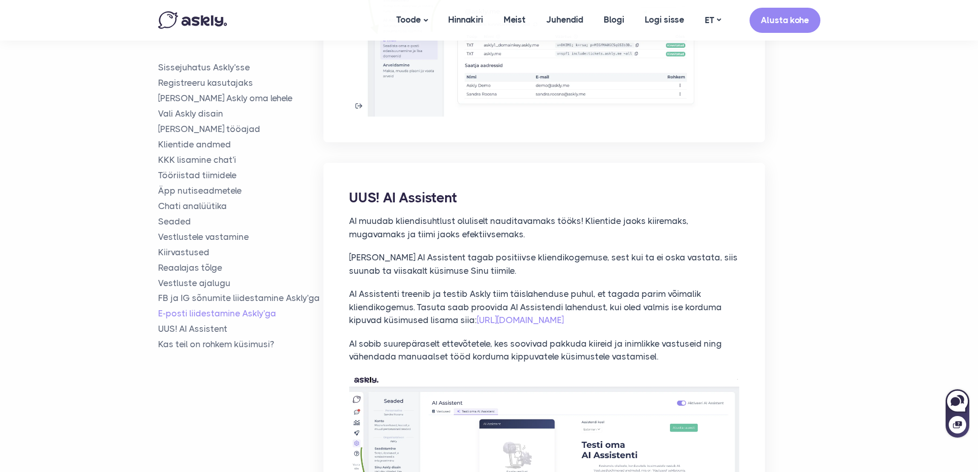
scroll to position [7233, 0]
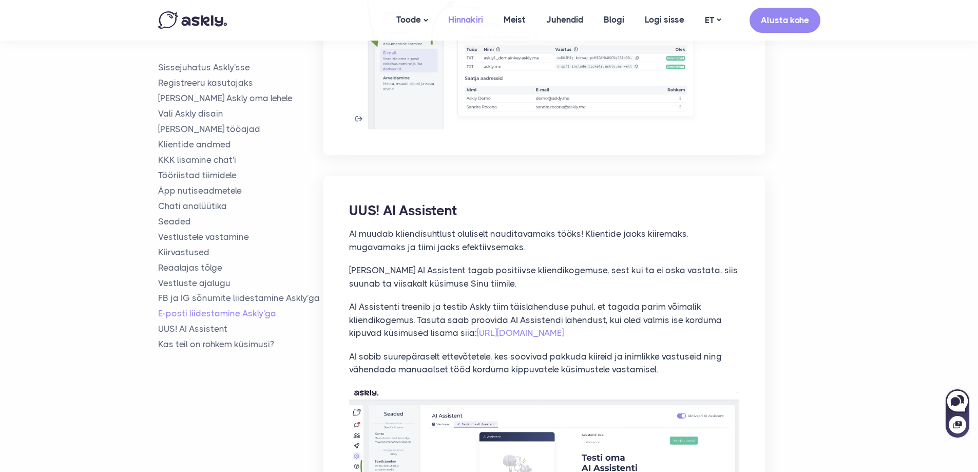
click at [463, 20] on link "Hinnakiri" at bounding box center [465, 20] width 55 height 40
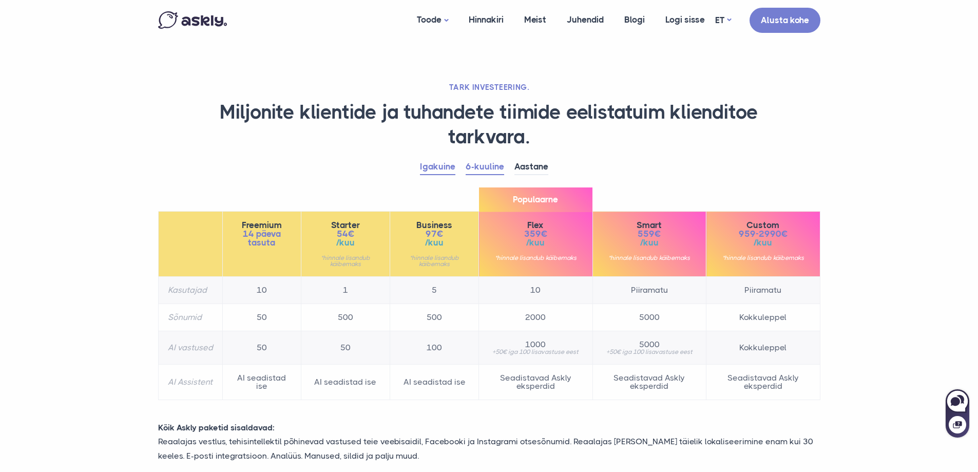
click at [443, 168] on link "Igakuine" at bounding box center [437, 167] width 35 height 16
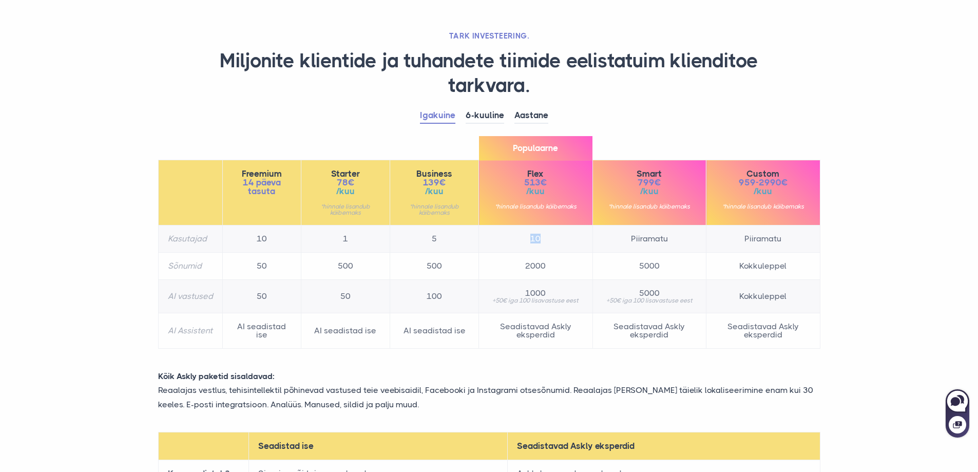
drag, startPoint x: 523, startPoint y: 244, endPoint x: 550, endPoint y: 243, distance: 26.7
click at [550, 243] on td "10" at bounding box center [536, 238] width 114 height 27
drag, startPoint x: 438, startPoint y: 239, endPoint x: 448, endPoint y: 238, distance: 10.3
click at [446, 239] on td "5" at bounding box center [434, 238] width 89 height 27
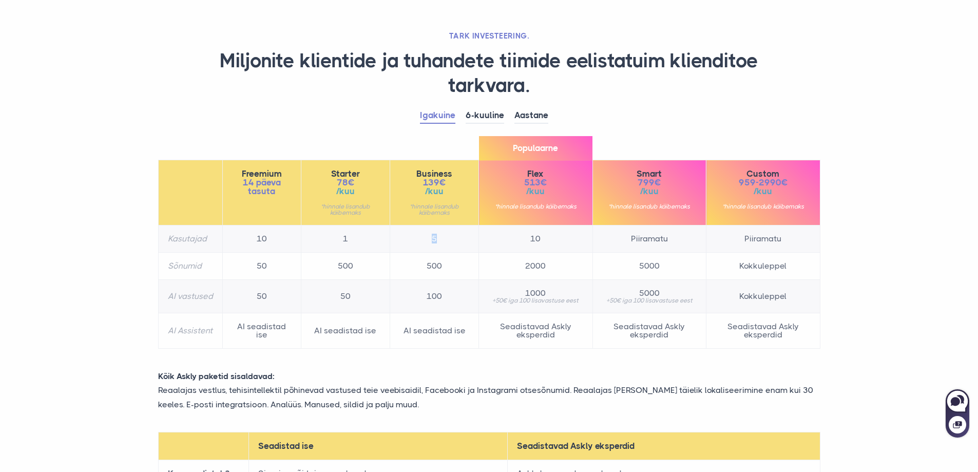
click at [448, 238] on td "5" at bounding box center [434, 238] width 89 height 27
drag, startPoint x: 422, startPoint y: 237, endPoint x: 445, endPoint y: 239, distance: 23.3
click at [445, 239] on td "5" at bounding box center [434, 238] width 89 height 27
click at [479, 111] on link "6-kuuline" at bounding box center [485, 116] width 39 height 16
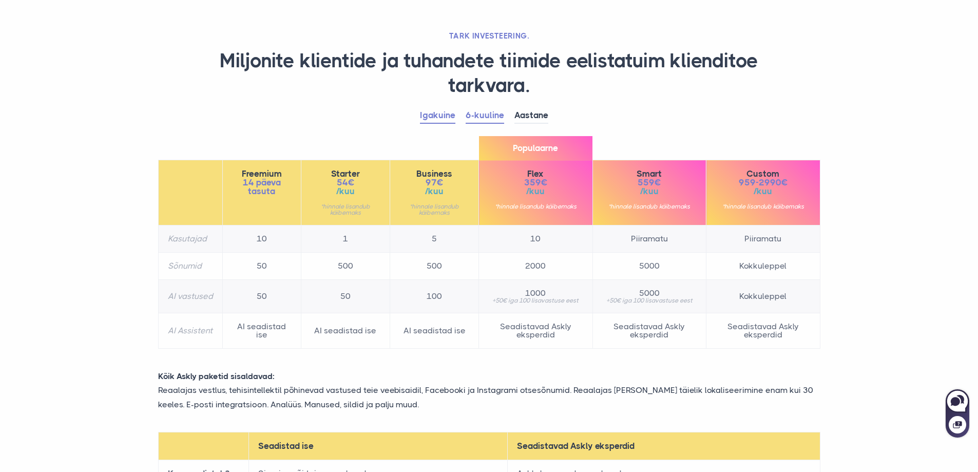
click at [446, 112] on link "Igakuine" at bounding box center [437, 116] width 35 height 16
click at [484, 116] on link "6-kuuline" at bounding box center [485, 116] width 39 height 16
click at [442, 116] on link "Igakuine" at bounding box center [437, 116] width 35 height 16
click at [475, 118] on link "6-kuuline" at bounding box center [485, 116] width 39 height 16
click at [449, 116] on link "Igakuine" at bounding box center [437, 116] width 35 height 16
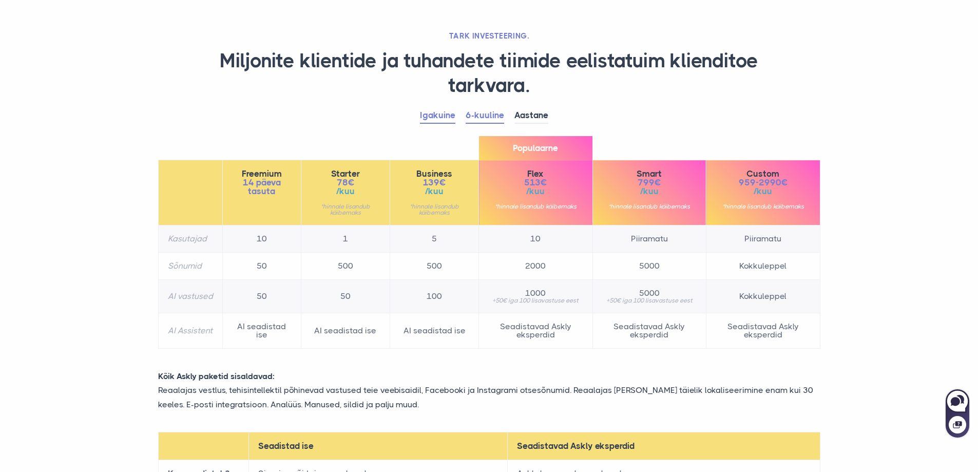
click at [487, 116] on link "6-kuuline" at bounding box center [485, 116] width 39 height 16
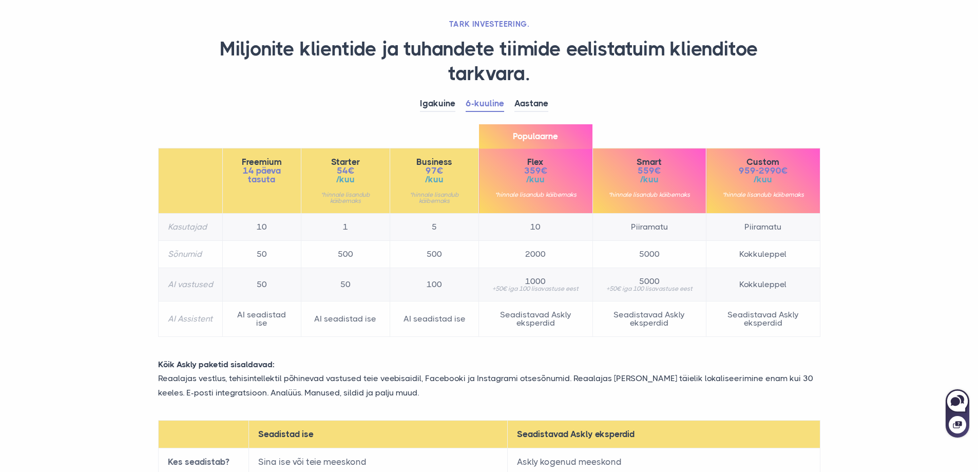
scroll to position [103, 0]
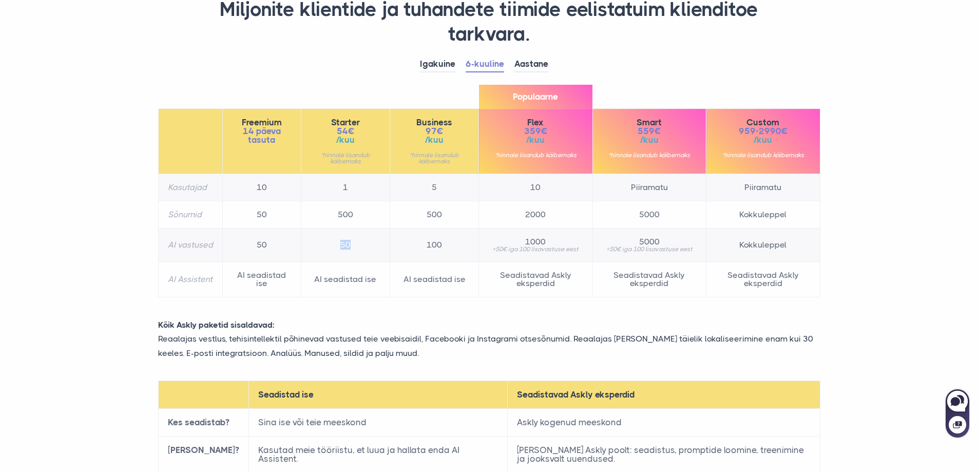
drag, startPoint x: 339, startPoint y: 247, endPoint x: 352, endPoint y: 245, distance: 12.9
click at [352, 245] on td "50" at bounding box center [345, 245] width 89 height 33
drag, startPoint x: 354, startPoint y: 243, endPoint x: 338, endPoint y: 242, distance: 15.5
click at [338, 242] on td "50" at bounding box center [345, 245] width 89 height 33
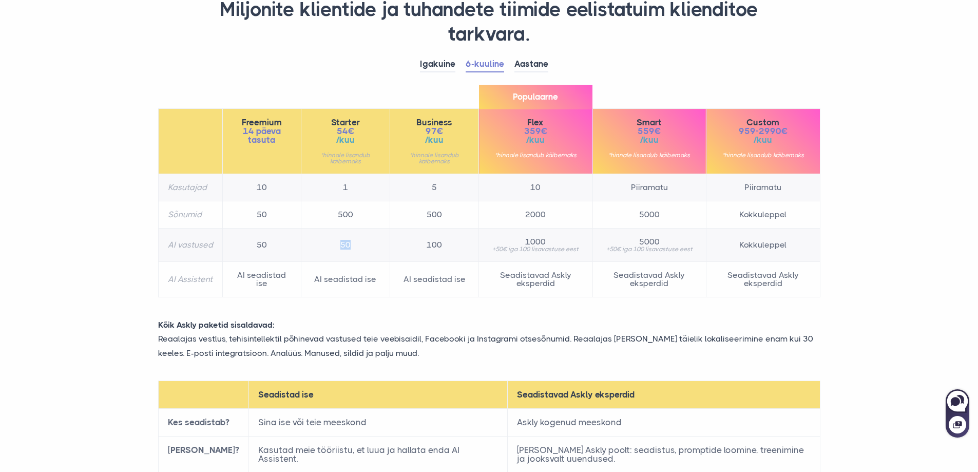
click at [338, 242] on td "50" at bounding box center [345, 245] width 89 height 33
drag, startPoint x: 338, startPoint y: 242, endPoint x: 357, endPoint y: 242, distance: 19.0
click at [357, 242] on td "50" at bounding box center [345, 245] width 89 height 33
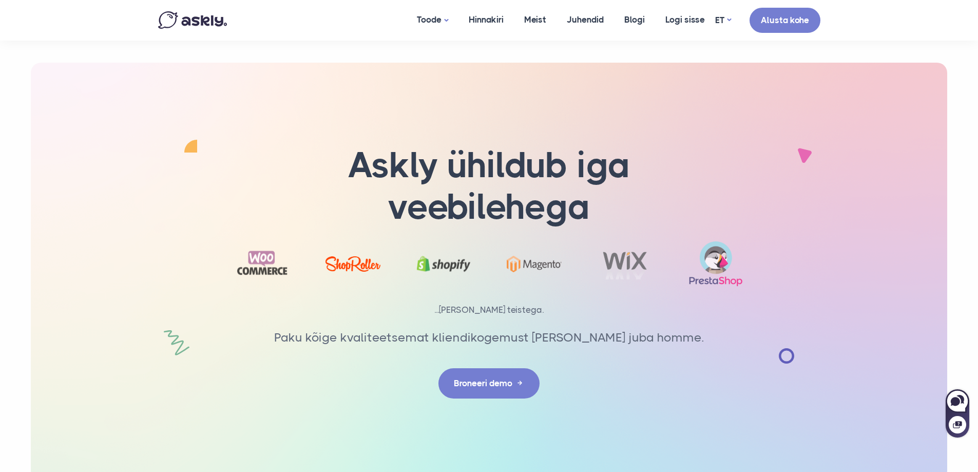
scroll to position [1438, 0]
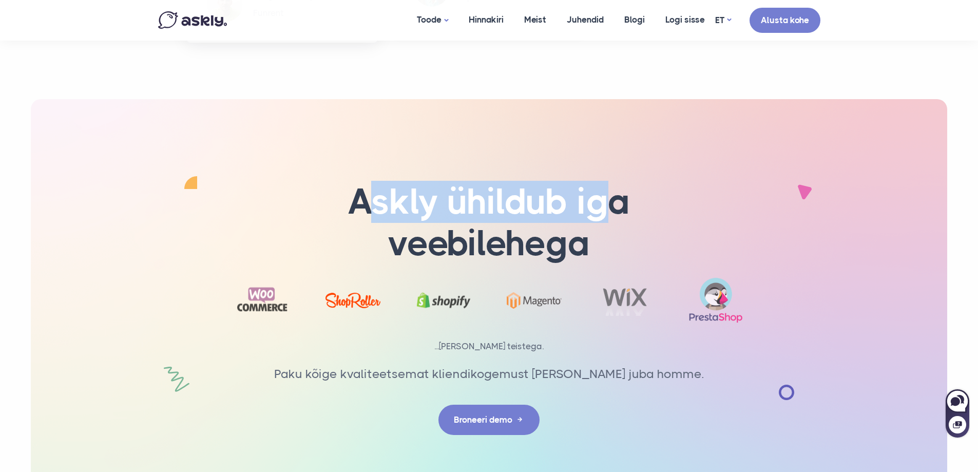
drag, startPoint x: 373, startPoint y: 211, endPoint x: 611, endPoint y: 213, distance: 237.8
click at [611, 213] on h1 "Askly ühildub iga veebilehega" at bounding box center [489, 222] width 437 height 83
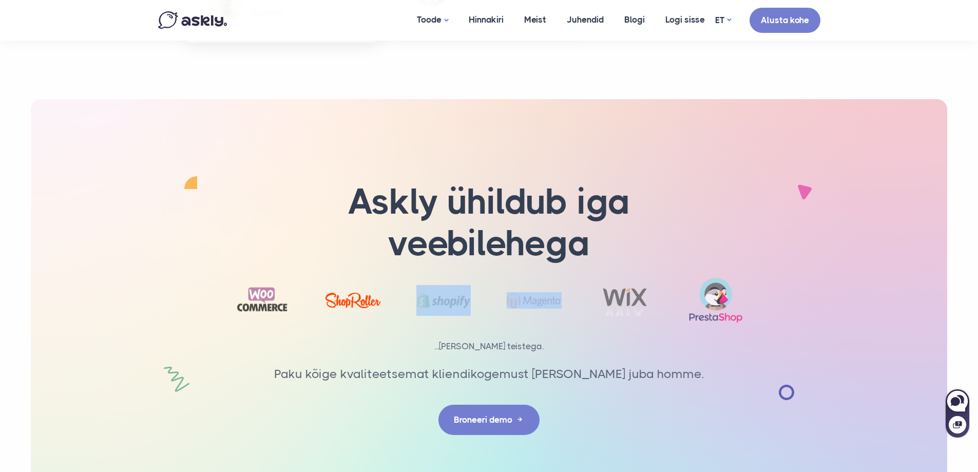
drag, startPoint x: 407, startPoint y: 249, endPoint x: 528, endPoint y: 247, distance: 121.2
click at [524, 247] on div at bounding box center [489, 292] width 570 height 93
click at [534, 247] on div at bounding box center [489, 292] width 570 height 93
drag, startPoint x: 462, startPoint y: 344, endPoint x: 520, endPoint y: 343, distance: 58.0
click at [520, 343] on p "...[PERSON_NAME] teistega." at bounding box center [490, 346] width 550 height 15
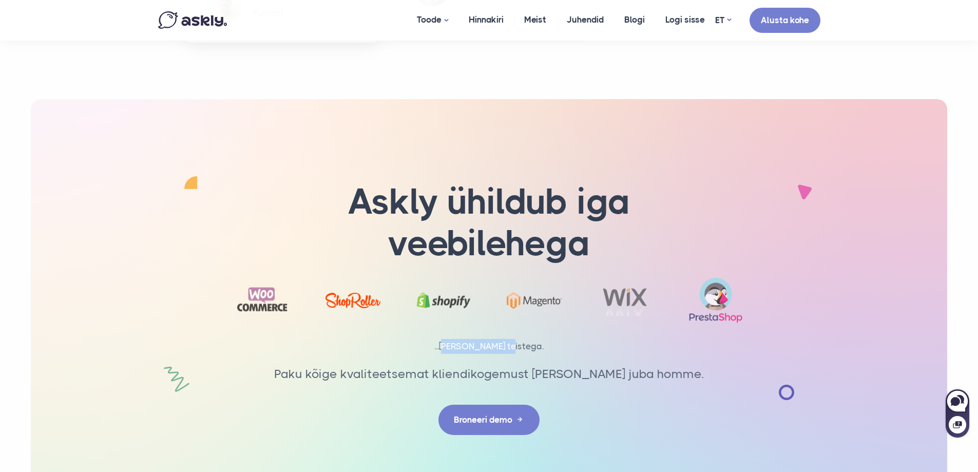
click at [520, 343] on p "...[PERSON_NAME] teistega." at bounding box center [490, 346] width 550 height 15
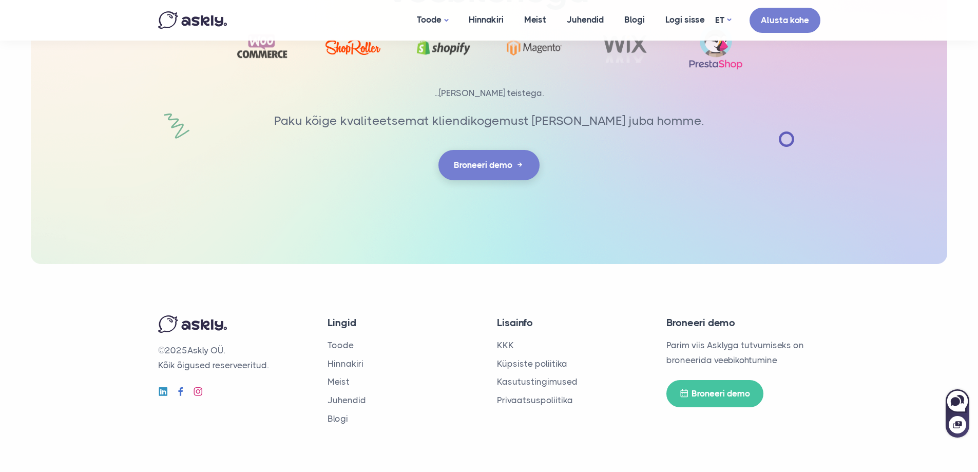
scroll to position [1695, 0]
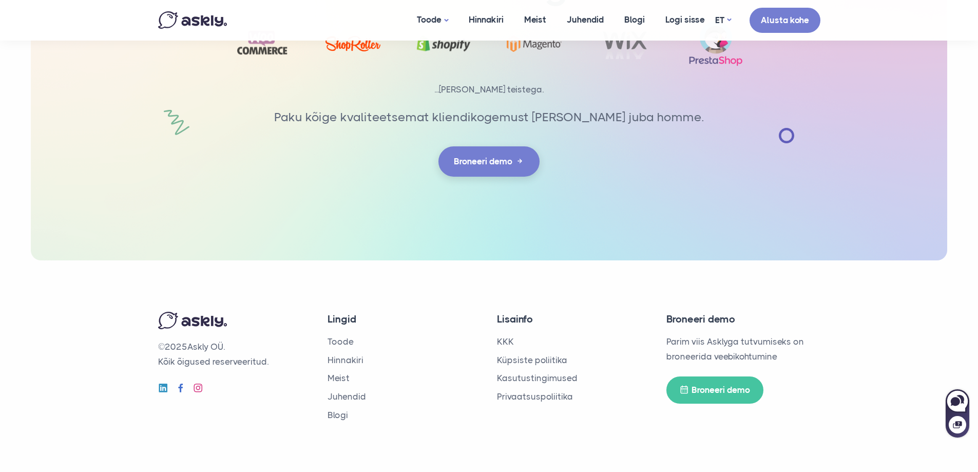
click at [495, 173] on link "Broneeri demo" at bounding box center [489, 161] width 101 height 30
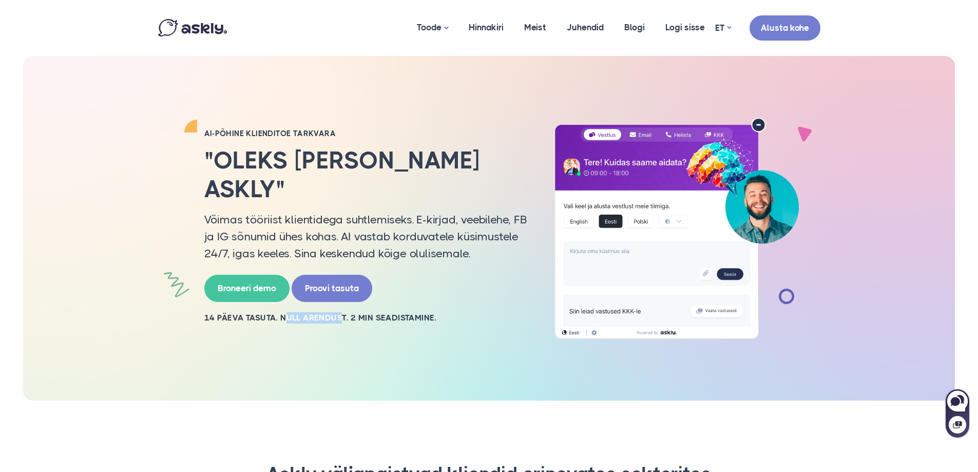
drag, startPoint x: 287, startPoint y: 306, endPoint x: 341, endPoint y: 304, distance: 53.9
click at [341, 312] on h2 "14 PÄEVA TASUTA. NULL ARENDUST. 2 MIN SEADISTAMINE." at bounding box center [366, 317] width 324 height 11
drag, startPoint x: 366, startPoint y: 305, endPoint x: 420, endPoint y: 304, distance: 53.4
click at [420, 312] on h2 "14 PÄEVA TASUTA. NULL ARENDUST. 2 MIN SEADISTAMINE." at bounding box center [366, 317] width 324 height 11
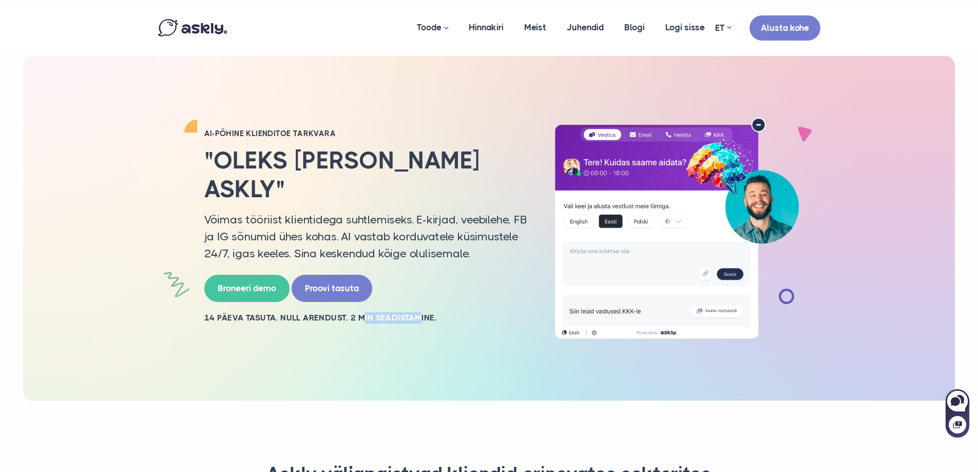
click at [420, 312] on h2 "14 PÄEVA TASUTA. NULL ARENDUST. 2 MIN SEADISTAMINE." at bounding box center [366, 317] width 324 height 11
drag, startPoint x: 428, startPoint y: 304, endPoint x: 363, endPoint y: 303, distance: 65.2
click at [363, 312] on h2 "14 PÄEVA TASUTA. NULL ARENDUST. 2 MIN SEADISTAMINE." at bounding box center [366, 317] width 324 height 11
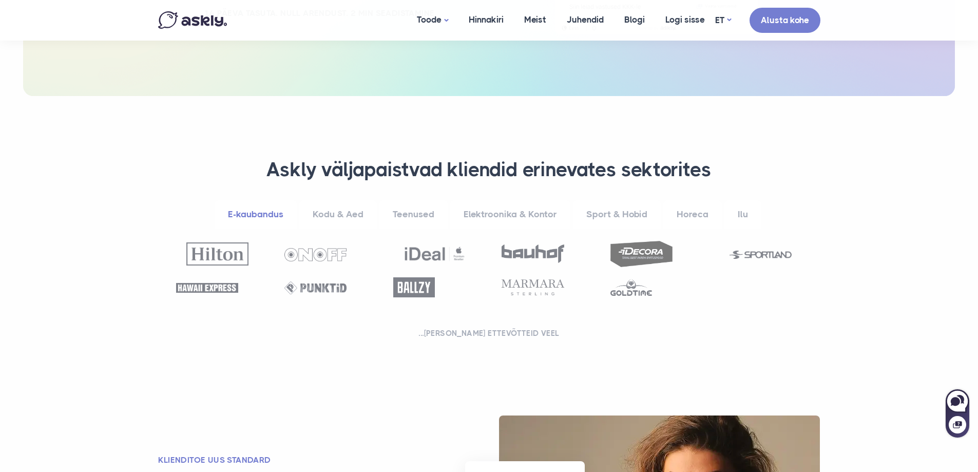
scroll to position [308, 0]
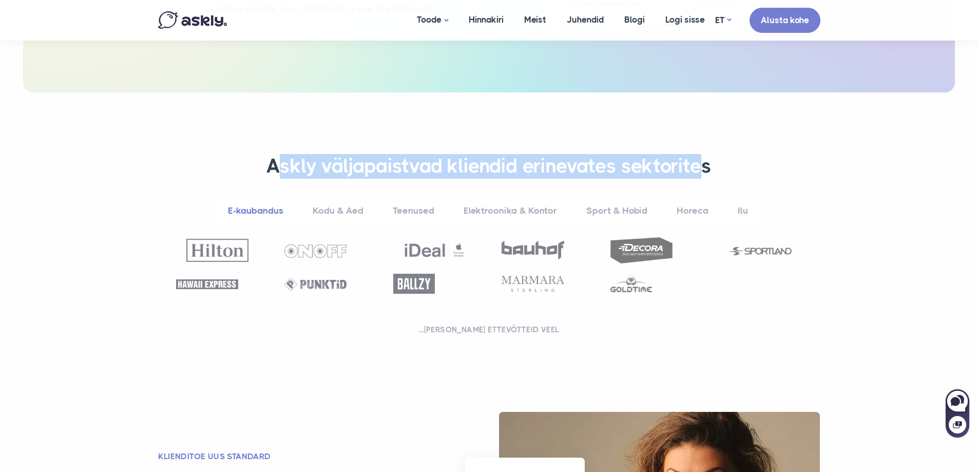
drag, startPoint x: 276, startPoint y: 163, endPoint x: 705, endPoint y: 155, distance: 428.4
click at [705, 155] on h3 "Askly väljapaistvad kliendid erinevates sektorites" at bounding box center [489, 166] width 637 height 25
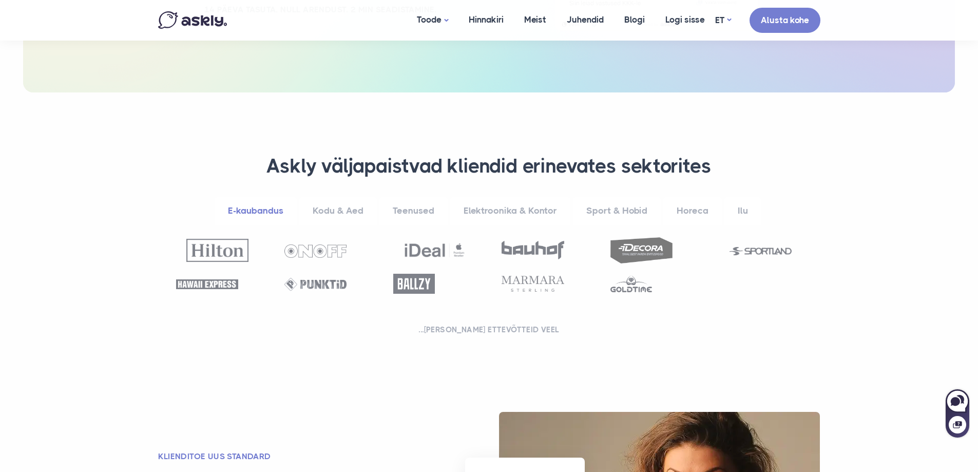
click at [326, 211] on link "Kodu & Aed" at bounding box center [338, 211] width 78 height 28
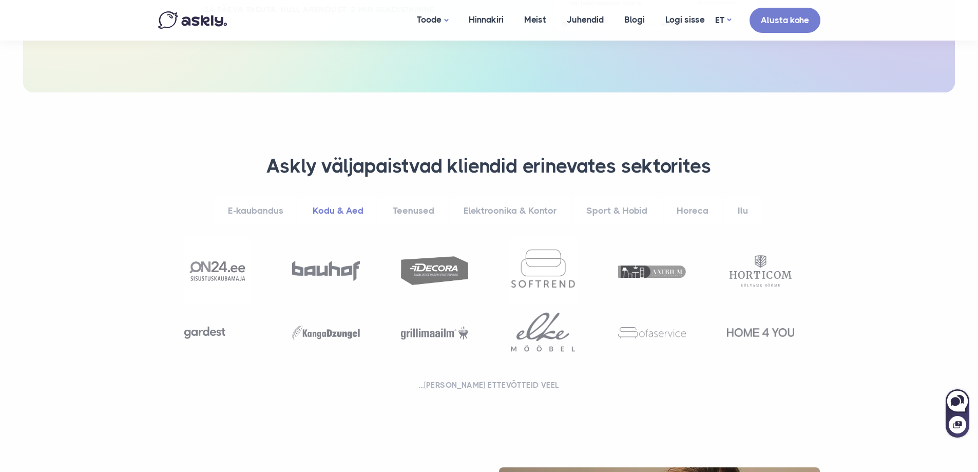
click at [265, 211] on link "E-kaubandus" at bounding box center [256, 211] width 82 height 28
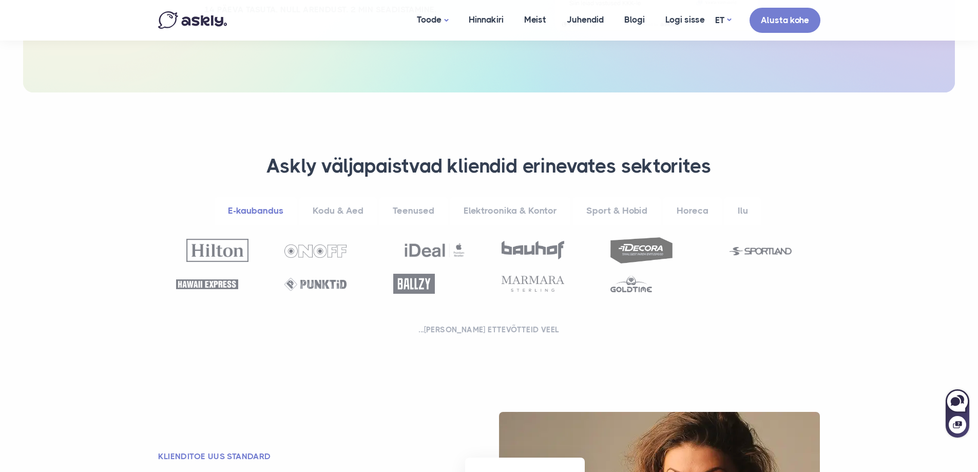
click at [375, 211] on link "Kodu & Aed" at bounding box center [338, 211] width 78 height 28
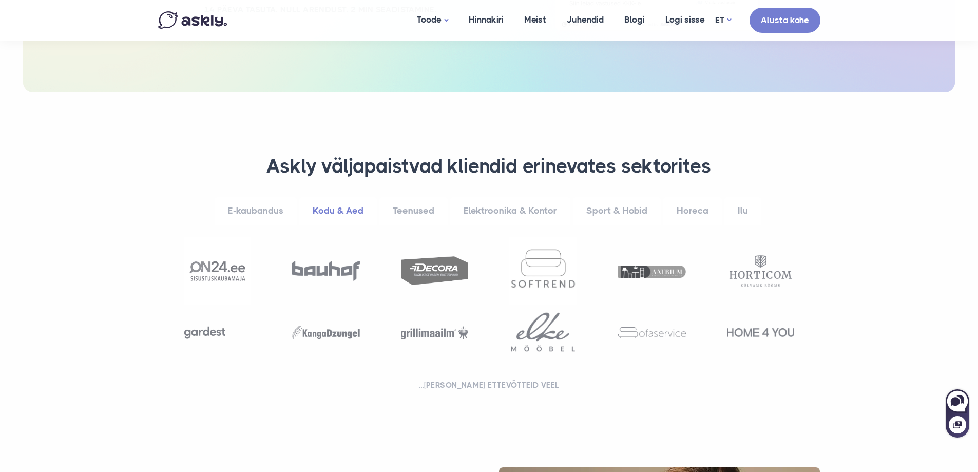
click at [413, 211] on link "Teenused" at bounding box center [414, 211] width 68 height 28
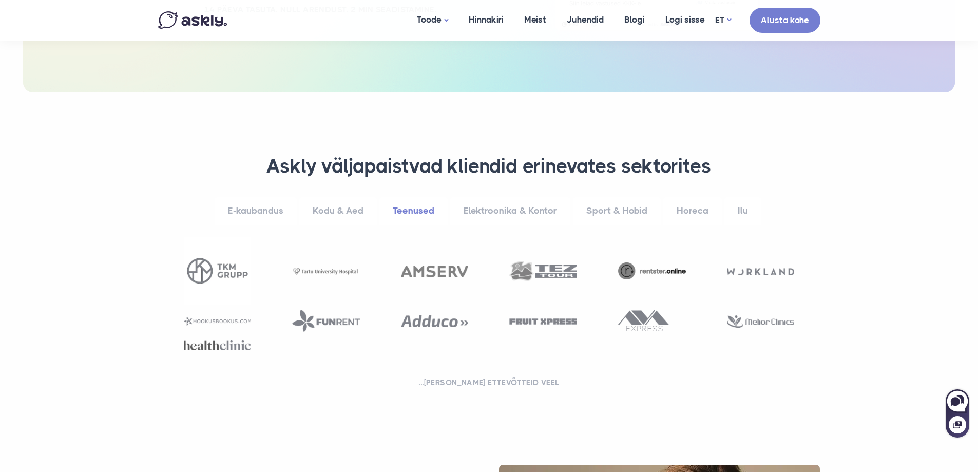
click at [501, 208] on link "Elektroonika & Kontor" at bounding box center [510, 211] width 120 height 28
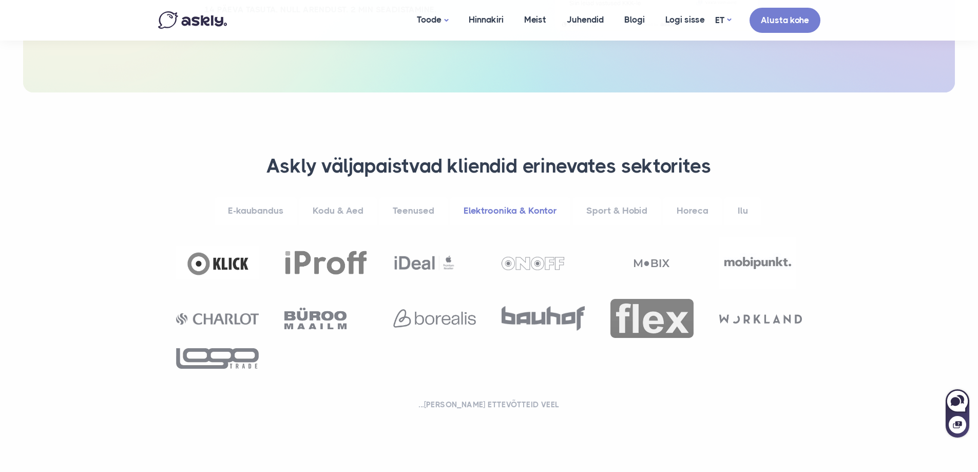
click at [600, 207] on link "Sport & Hobid" at bounding box center [617, 211] width 88 height 28
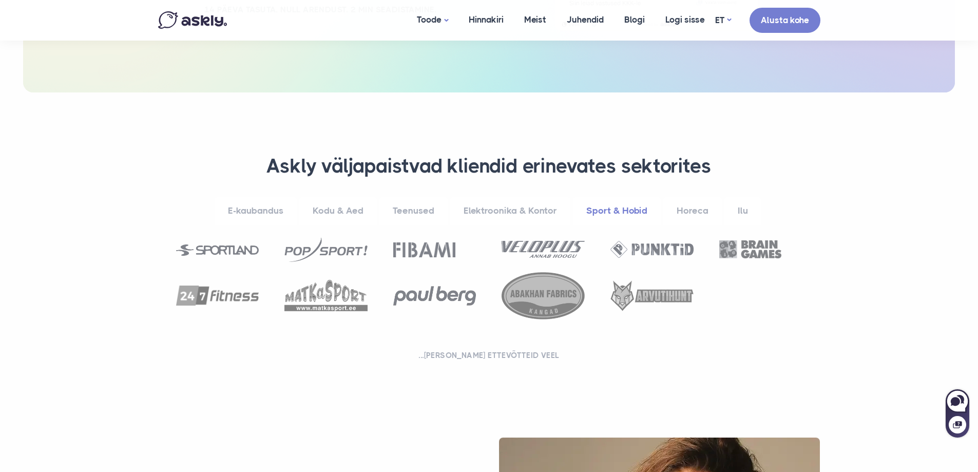
click at [263, 208] on link "E-kaubandus" at bounding box center [256, 211] width 82 height 28
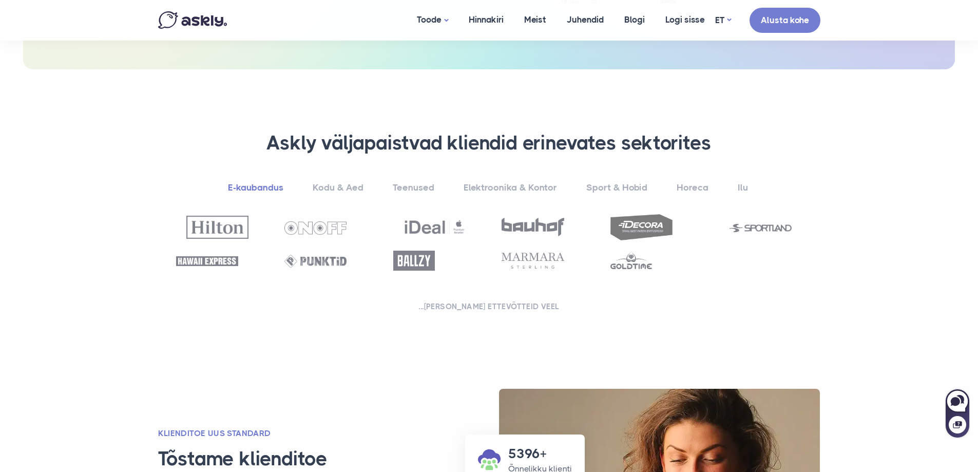
scroll to position [360, 0]
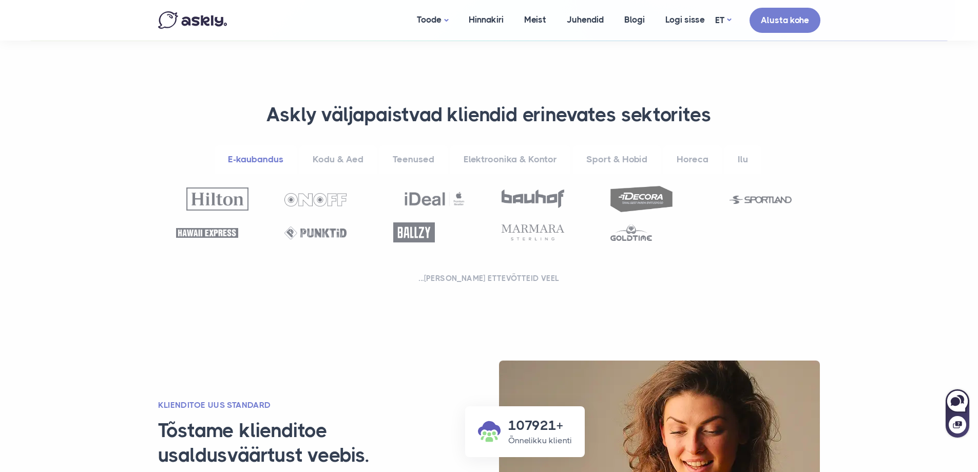
click at [402, 160] on link "Teenused" at bounding box center [414, 159] width 68 height 28
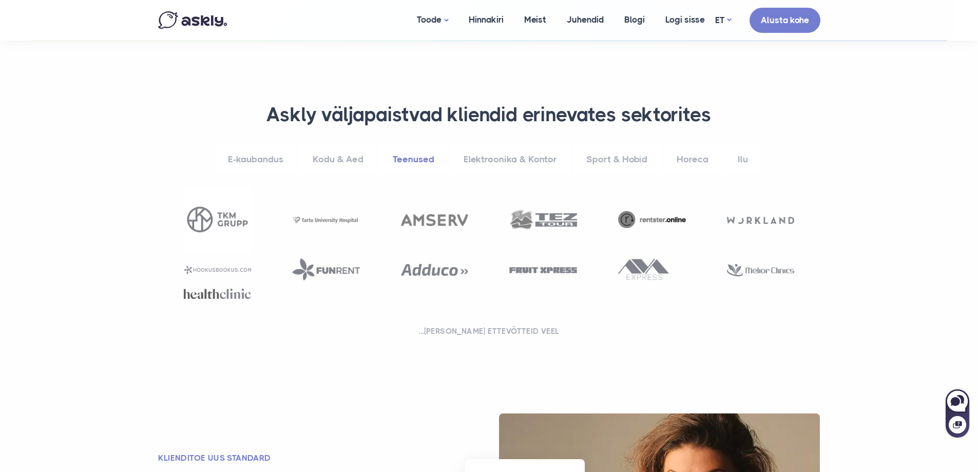
click at [494, 158] on link "Elektroonika & Kontor" at bounding box center [510, 159] width 120 height 28
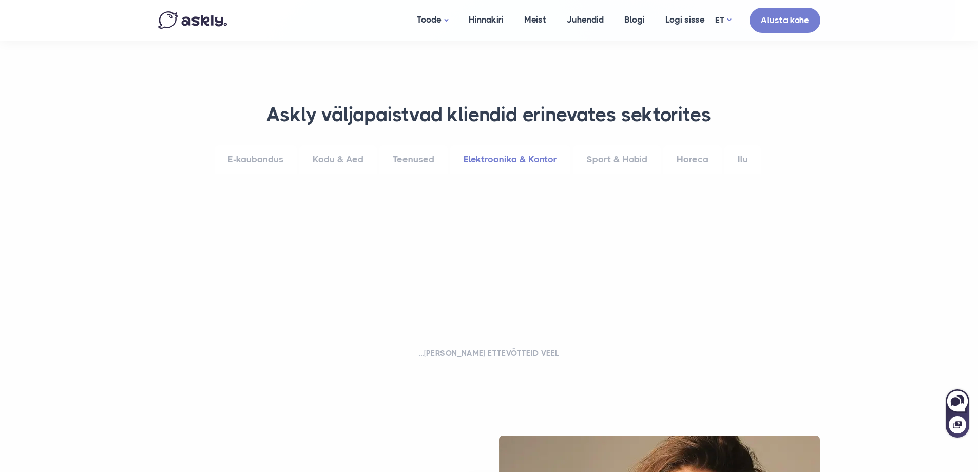
click at [622, 160] on link "Sport & Hobid" at bounding box center [617, 159] width 88 height 28
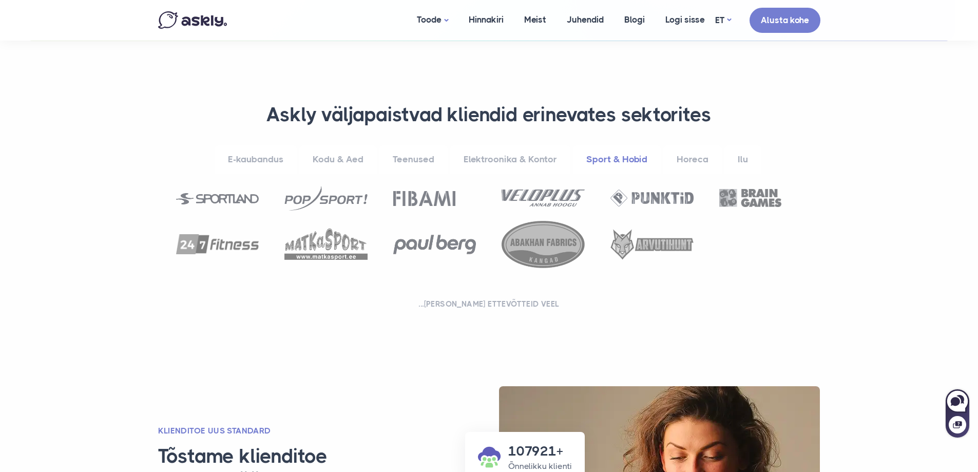
click at [547, 248] on img at bounding box center [543, 244] width 83 height 47
click at [537, 242] on img at bounding box center [543, 244] width 83 height 47
drag, startPoint x: 566, startPoint y: 259, endPoint x: 545, endPoint y: 266, distance: 21.8
click at [566, 258] on img at bounding box center [543, 244] width 83 height 47
drag, startPoint x: 456, startPoint y: 304, endPoint x: 503, endPoint y: 308, distance: 46.9
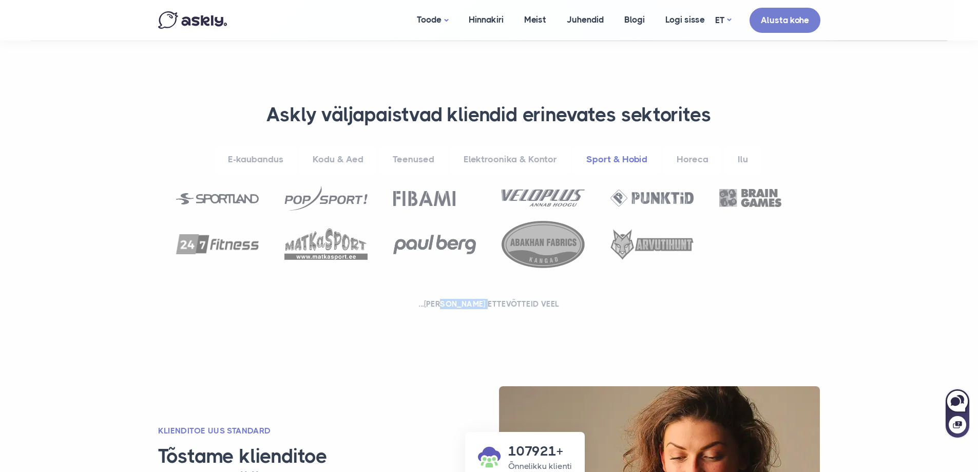
click at [503, 308] on h2 "...ja sadu ettevõtteid veel" at bounding box center [489, 304] width 637 height 10
drag, startPoint x: 553, startPoint y: 251, endPoint x: 539, endPoint y: 250, distance: 14.5
click at [539, 250] on img at bounding box center [543, 244] width 83 height 47
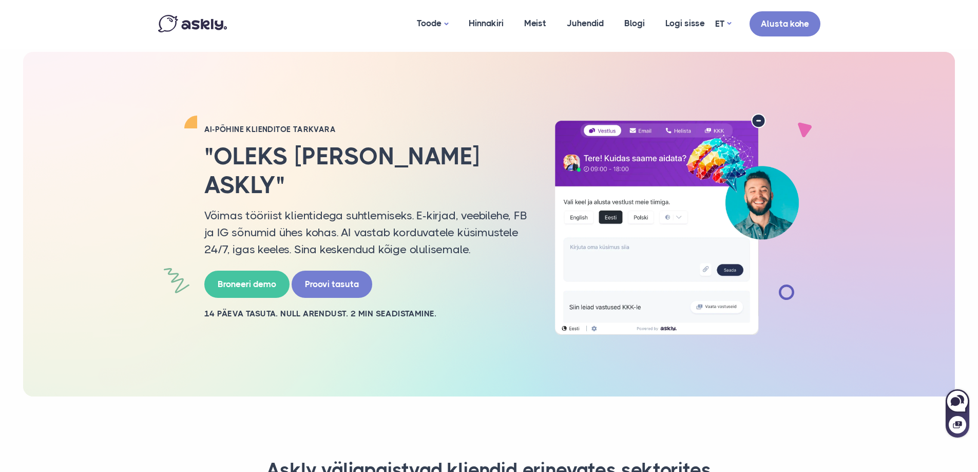
scroll to position [0, 0]
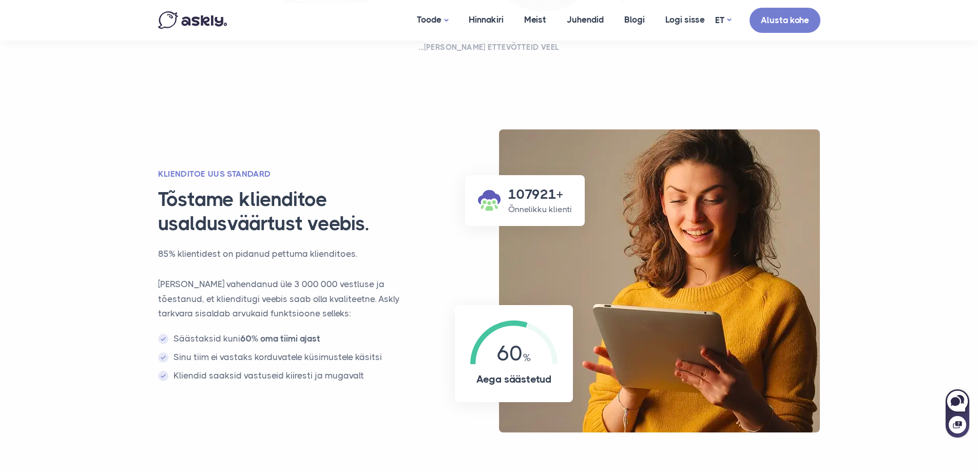
click at [373, 200] on h3 "Tõstame klienditoe usaldusväärtust veebis." at bounding box center [296, 211] width 277 height 49
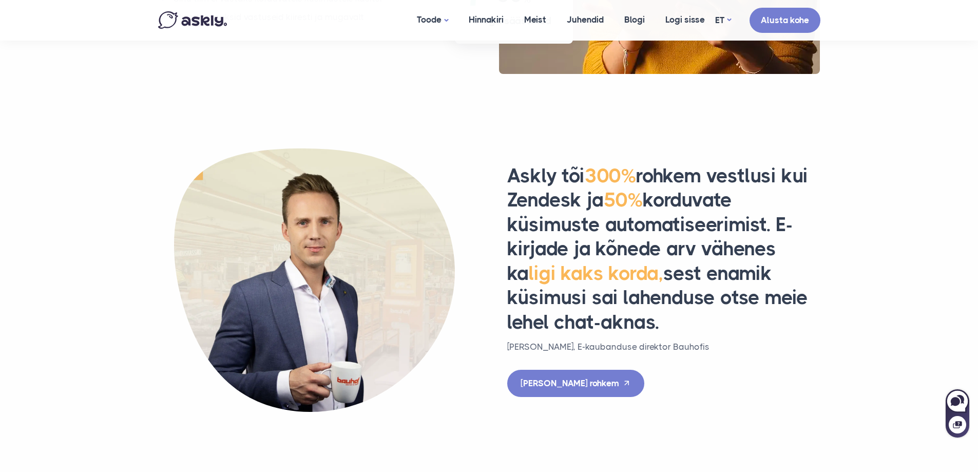
scroll to position [976, 0]
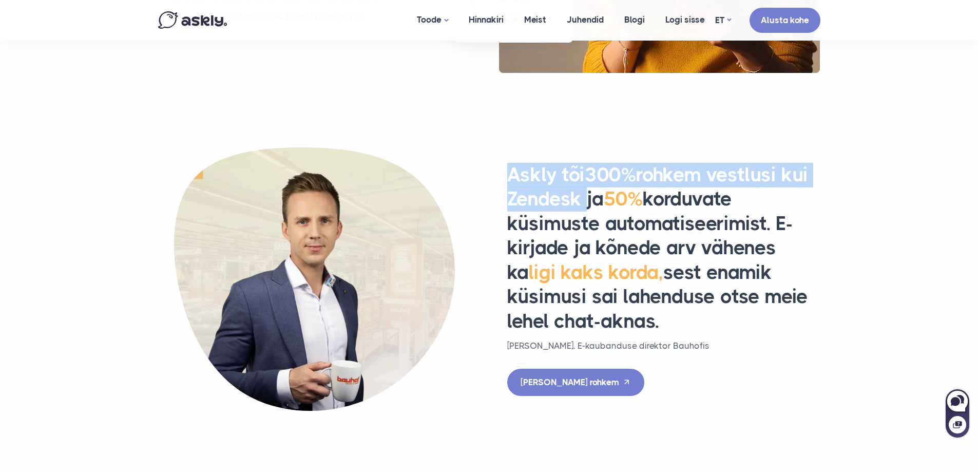
drag, startPoint x: 513, startPoint y: 176, endPoint x: 582, endPoint y: 202, distance: 74.8
click at [582, 202] on h2 "Askly tõi 300% rohkem vestlusi kui Zendesk ja 50% korduvate küsimuste automatis…" at bounding box center [663, 248] width 313 height 171
drag, startPoint x: 582, startPoint y: 202, endPoint x: 512, endPoint y: 172, distance: 76.6
click at [512, 172] on h2 "Askly tõi 300% rohkem vestlusi kui Zendesk ja 50% korduvate küsimuste automatis…" at bounding box center [663, 248] width 313 height 171
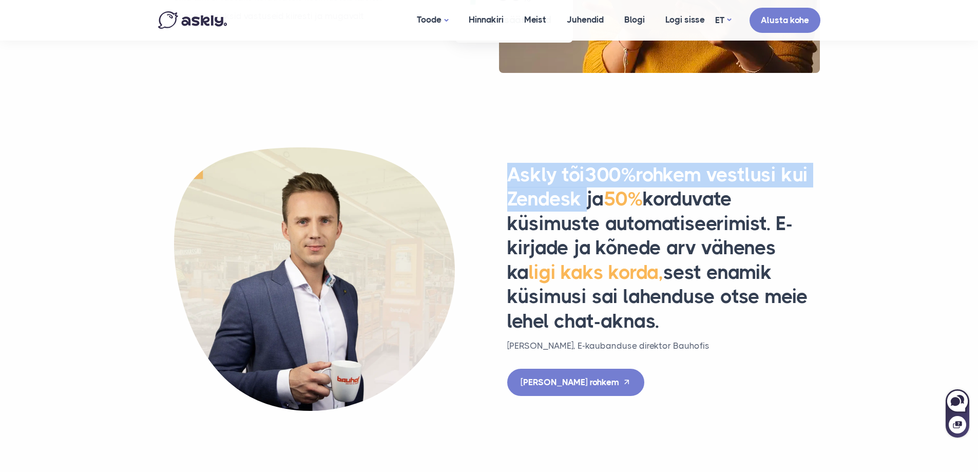
click at [512, 172] on h2 "Askly tõi 300% rohkem vestlusi kui Zendesk ja 50% korduvate küsimuste automatis…" at bounding box center [663, 248] width 313 height 171
drag, startPoint x: 512, startPoint y: 172, endPoint x: 578, endPoint y: 201, distance: 72.2
click at [578, 201] on h2 "Askly tõi 300% rohkem vestlusi kui Zendesk ja 50% korduvate küsimuste automatis…" at bounding box center [663, 248] width 313 height 171
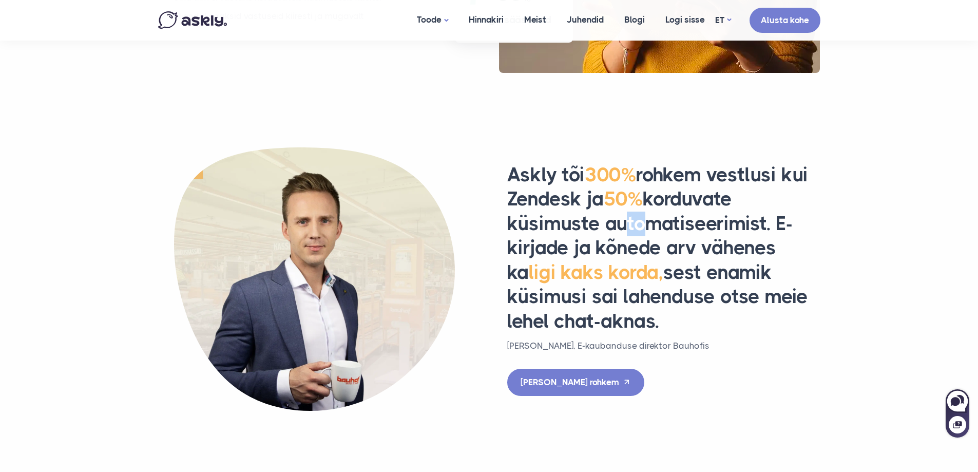
drag, startPoint x: 630, startPoint y: 229, endPoint x: 611, endPoint y: 228, distance: 19.0
click at [611, 228] on h2 "Askly tõi 300% rohkem vestlusi kui Zendesk ja 50% korduvate küsimuste automatis…" at bounding box center [663, 248] width 313 height 171
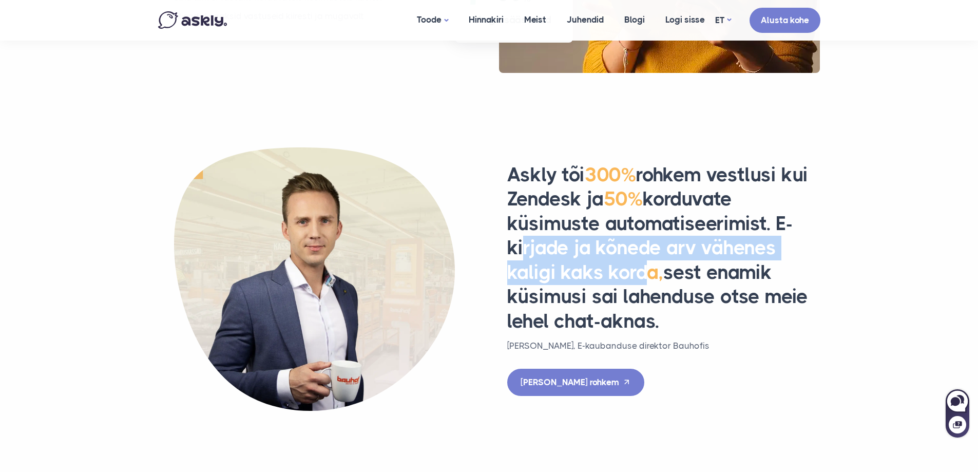
drag, startPoint x: 515, startPoint y: 247, endPoint x: 623, endPoint y: 276, distance: 112.3
click at [623, 276] on h2 "Askly tõi 300% rohkem vestlusi kui Zendesk ja 50% korduvate küsimuste automatis…" at bounding box center [663, 248] width 313 height 171
click at [623, 276] on span "ligi kaks korda," at bounding box center [596, 272] width 135 height 23
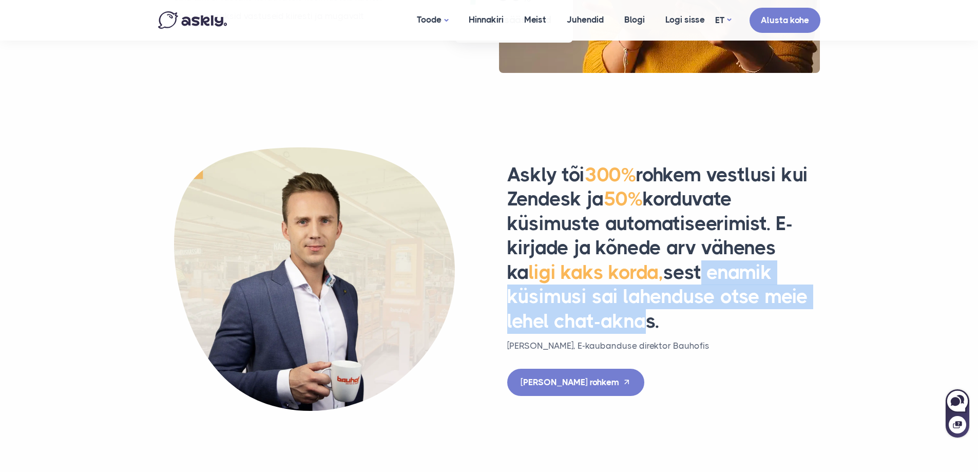
drag, startPoint x: 680, startPoint y: 272, endPoint x: 630, endPoint y: 318, distance: 68.3
click at [630, 318] on h2 "Askly tõi 300% rohkem vestlusi kui Zendesk ja 50% korduvate küsimuste automatis…" at bounding box center [663, 248] width 313 height 171
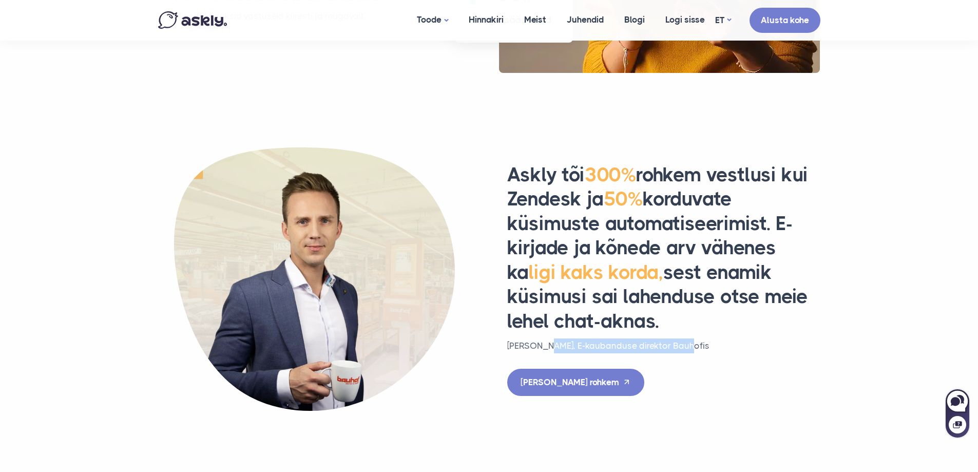
drag, startPoint x: 542, startPoint y: 345, endPoint x: 676, endPoint y: 343, distance: 134.6
click at [676, 343] on p "Priit Vao, E-kaubanduse direktor Bauhofis" at bounding box center [663, 345] width 313 height 15
drag, startPoint x: 676, startPoint y: 343, endPoint x: 512, endPoint y: 345, distance: 164.4
click at [512, 345] on p "Priit Vao, E-kaubanduse direktor Bauhofis" at bounding box center [663, 345] width 313 height 15
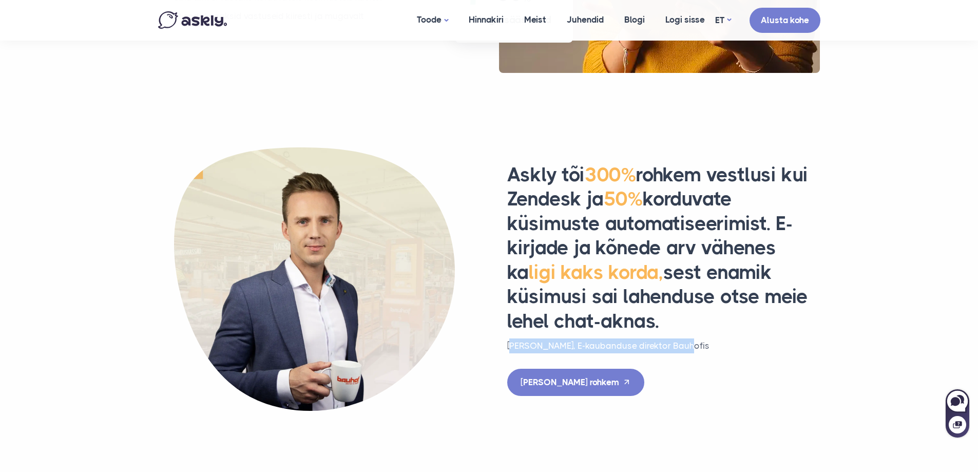
click at [512, 345] on p "Priit Vao, E-kaubanduse direktor Bauhofis" at bounding box center [663, 345] width 313 height 15
drag, startPoint x: 512, startPoint y: 345, endPoint x: 669, endPoint y: 341, distance: 157.2
click at [669, 341] on p "Priit Vao, E-kaubanduse direktor Bauhofis" at bounding box center [663, 345] width 313 height 15
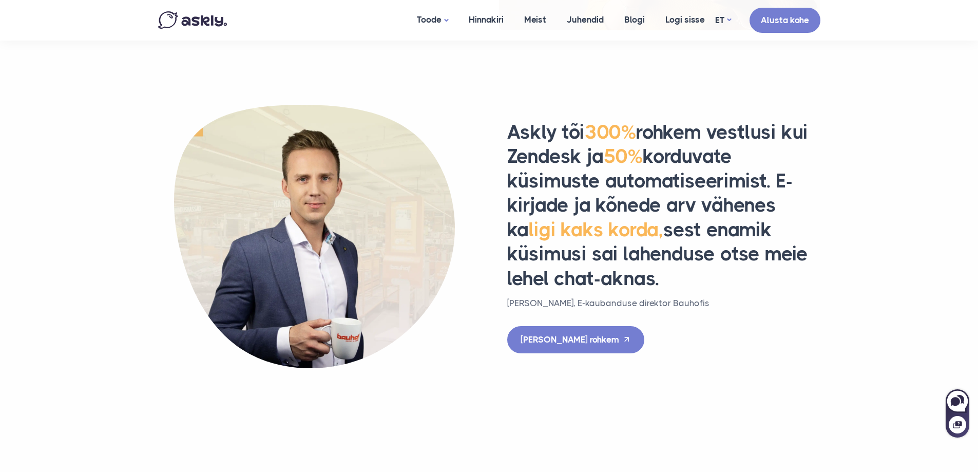
scroll to position [1027, 0]
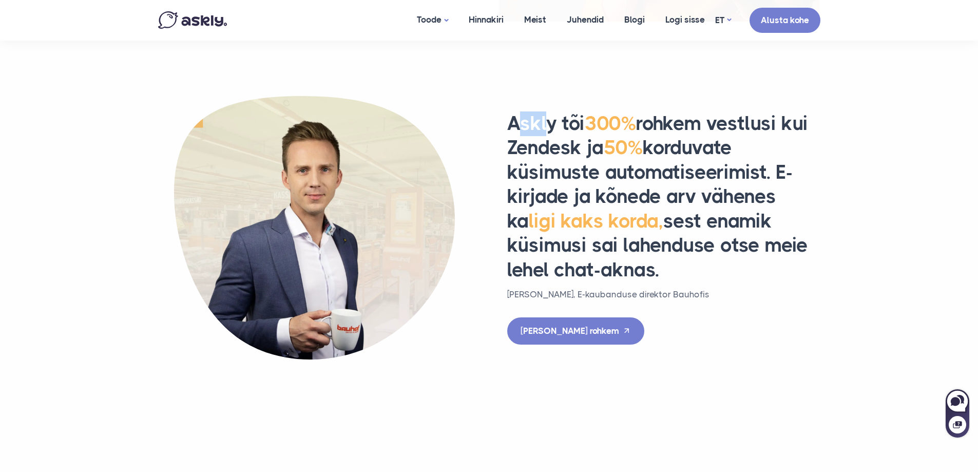
drag, startPoint x: 523, startPoint y: 126, endPoint x: 546, endPoint y: 124, distance: 23.2
click at [546, 124] on h2 "Askly tõi 300% rohkem vestlusi kui Zendesk ja 50% korduvate küsimuste automatis…" at bounding box center [663, 196] width 313 height 171
click at [953, 400] on icon at bounding box center [955, 401] width 9 height 9
select select "**"
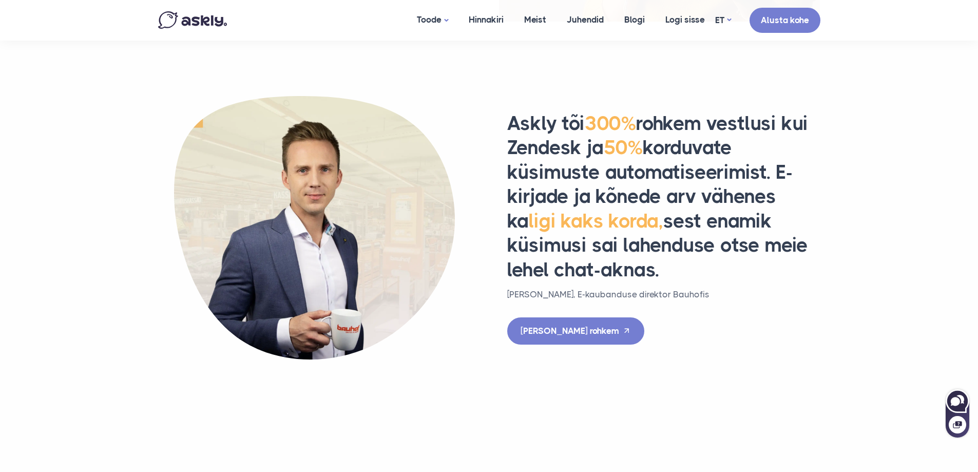
select select "**"
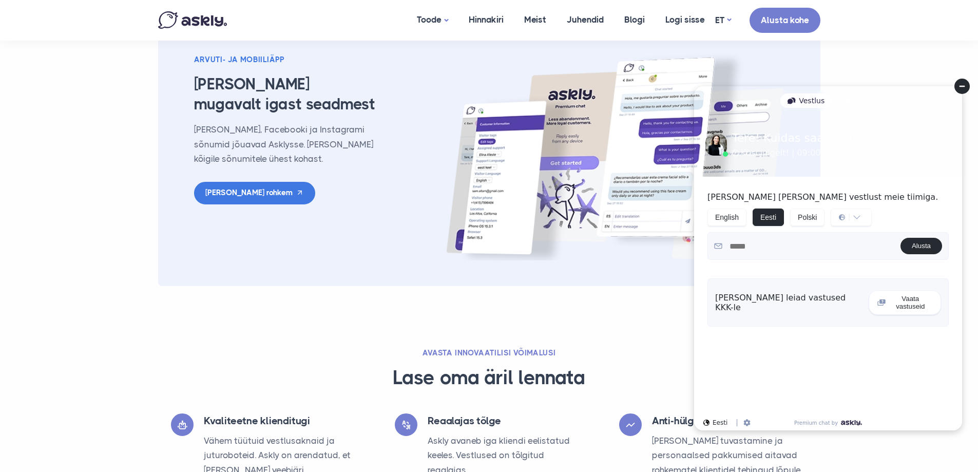
scroll to position [1746, 0]
click at [851, 97] on div "KKK" at bounding box center [856, 100] width 40 height 14
select select "**"
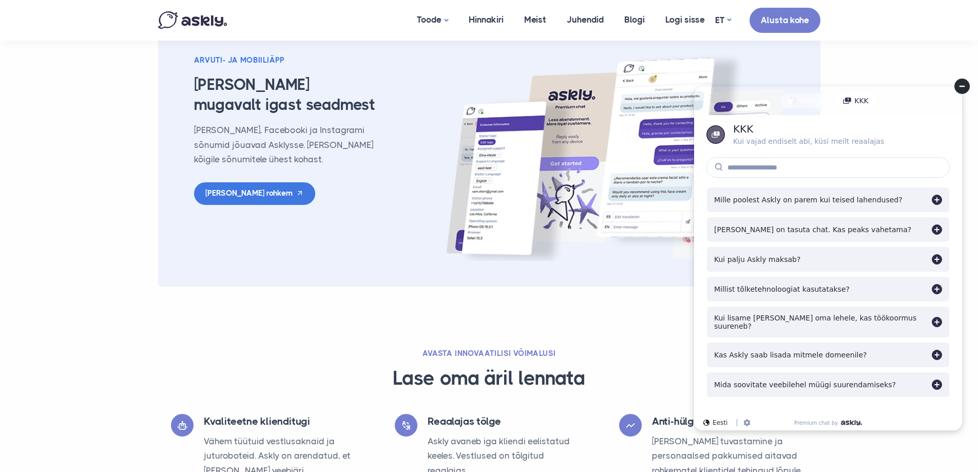
click at [814, 95] on div "Vestlus" at bounding box center [806, 100] width 51 height 14
select select "**"
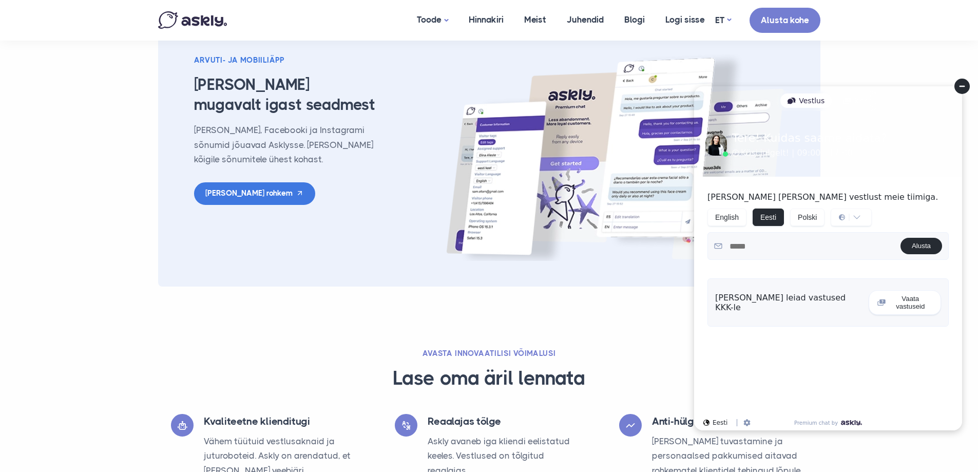
click at [962, 88] on circle at bounding box center [962, 86] width 15 height 15
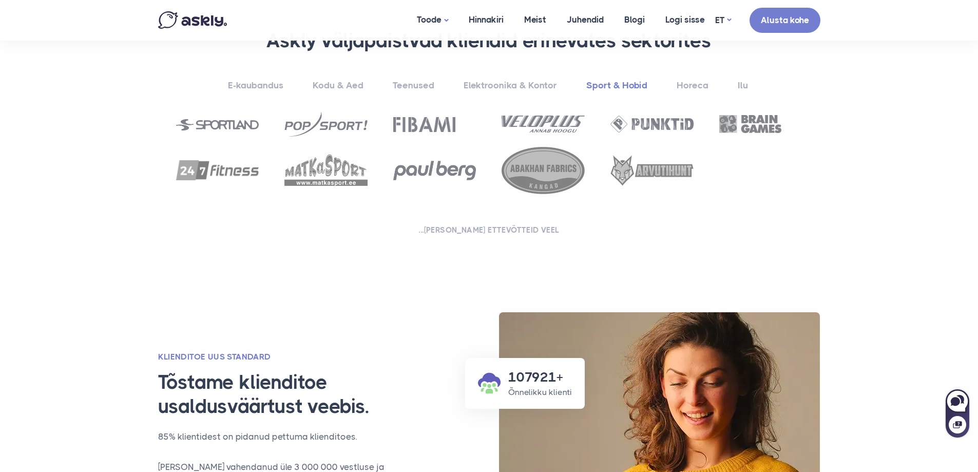
scroll to position [411, 0]
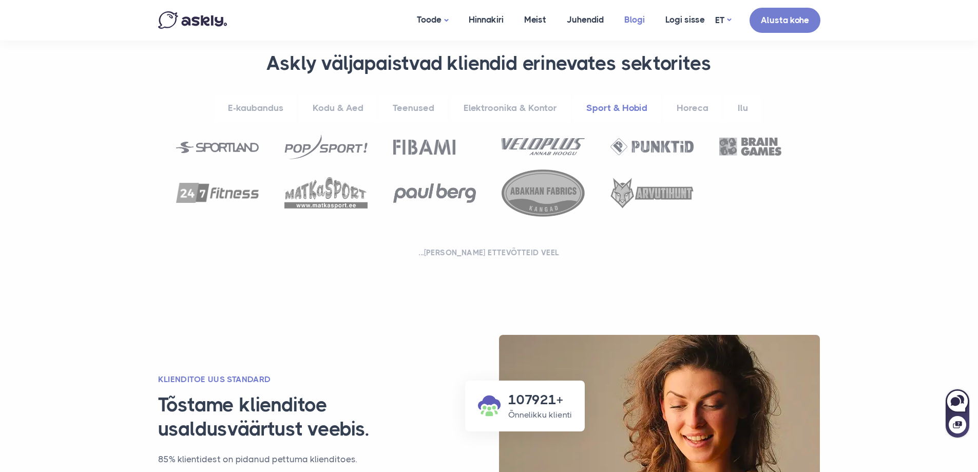
click at [629, 25] on link "Blogi" at bounding box center [634, 20] width 41 height 40
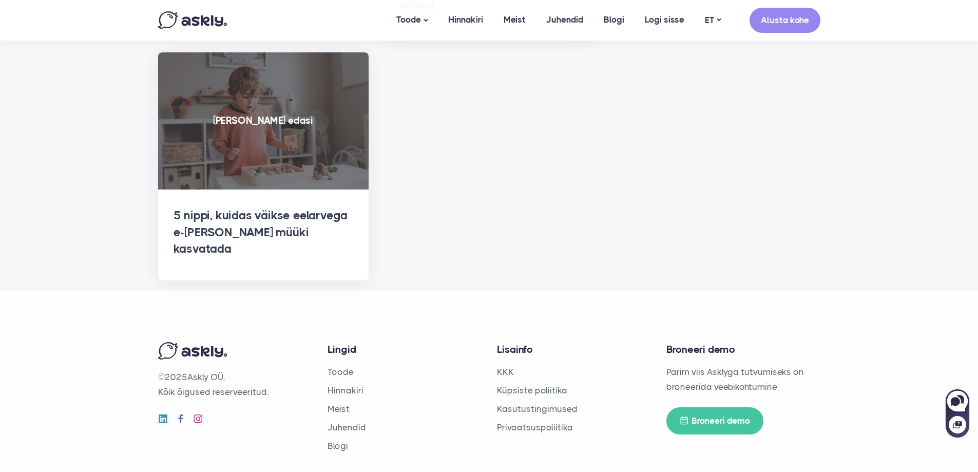
scroll to position [1466, 0]
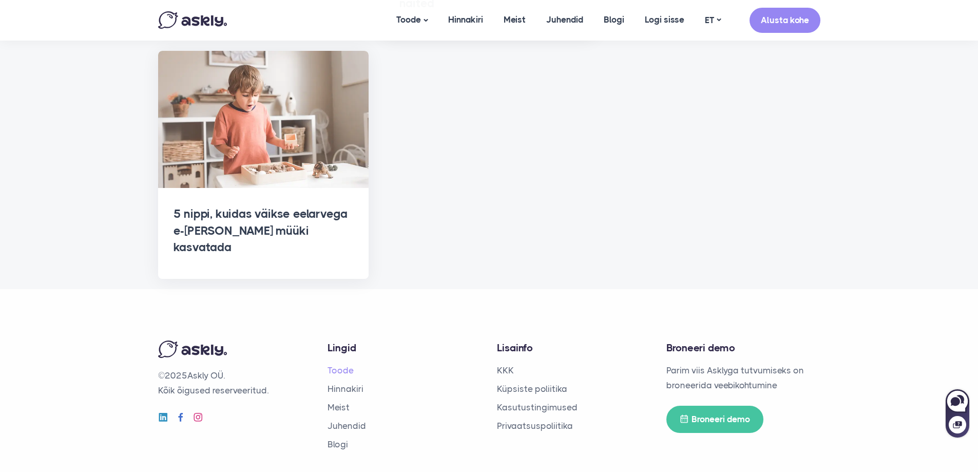
click at [346, 365] on link "Toode" at bounding box center [341, 370] width 26 height 10
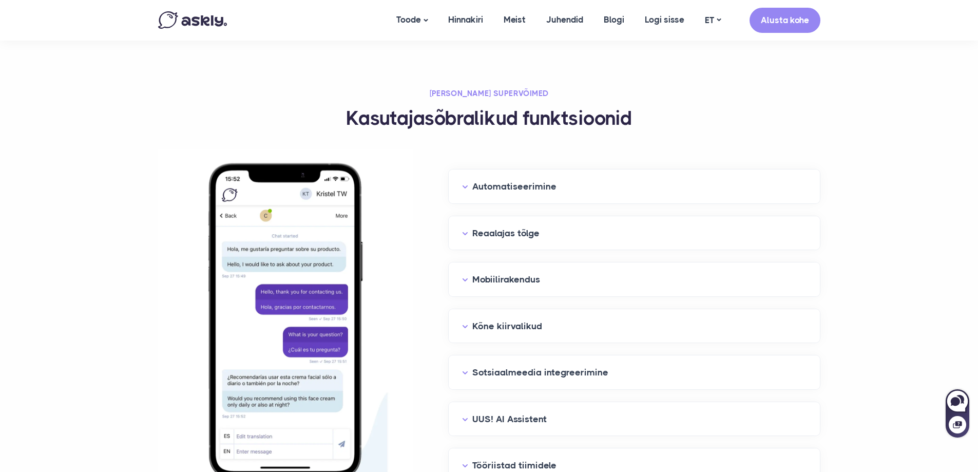
scroll to position [976, 0]
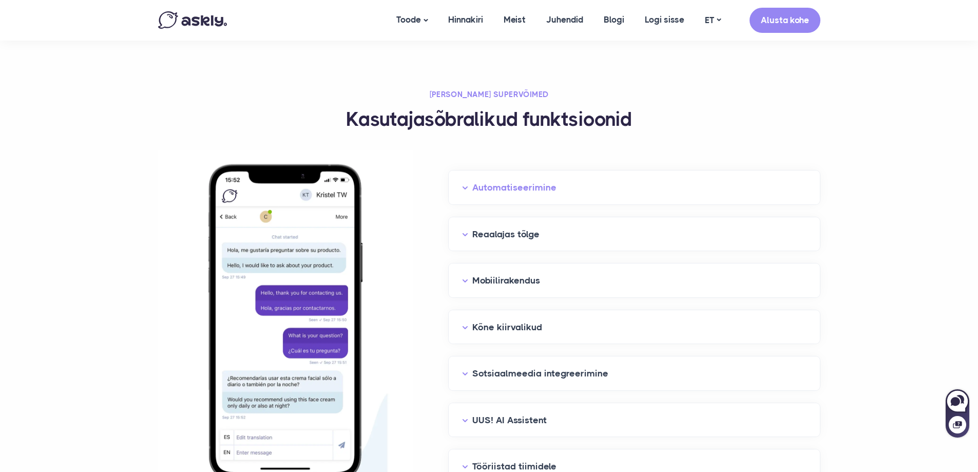
drag, startPoint x: 549, startPoint y: 186, endPoint x: 553, endPoint y: 182, distance: 5.8
click at [551, 184] on button "Automatiseerimine" at bounding box center [634, 188] width 345 height 16
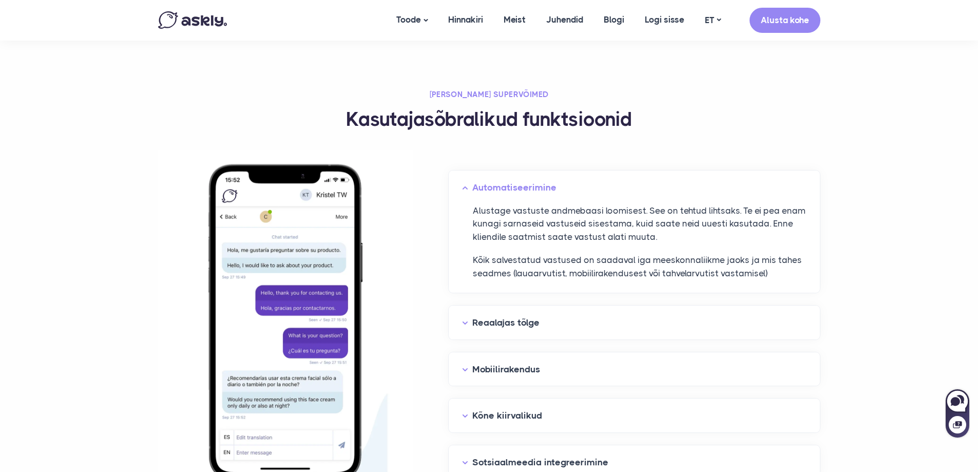
click at [583, 192] on button "Automatiseerimine" at bounding box center [634, 188] width 345 height 16
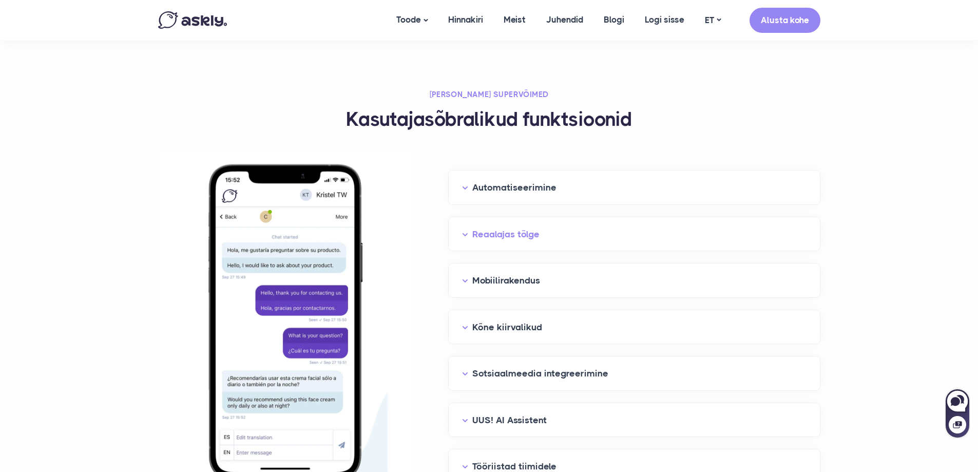
click at [572, 230] on button "Reaalajas tõlge" at bounding box center [634, 234] width 345 height 16
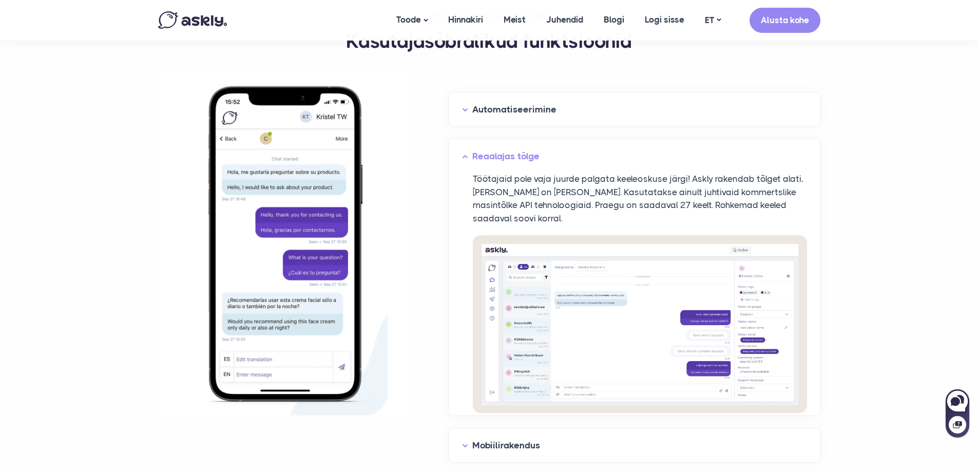
scroll to position [1027, 0]
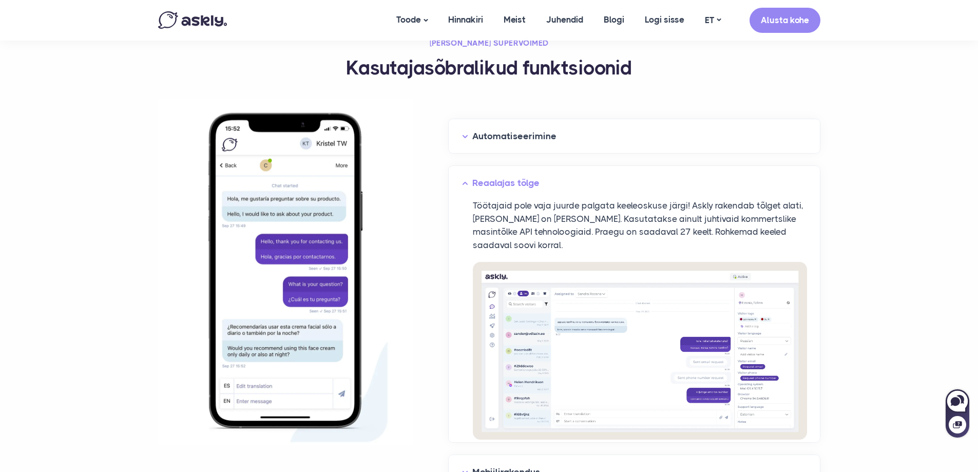
click at [561, 187] on button "Reaalajas tõlge" at bounding box center [634, 183] width 345 height 16
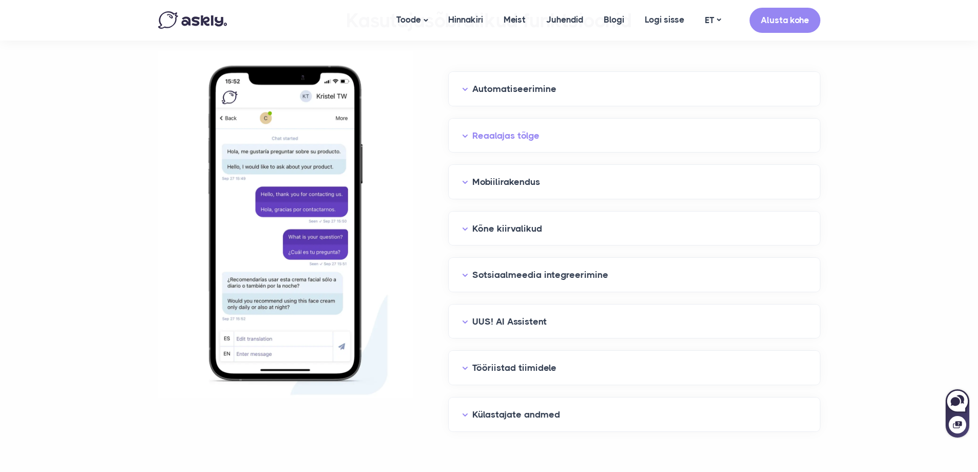
scroll to position [1079, 0]
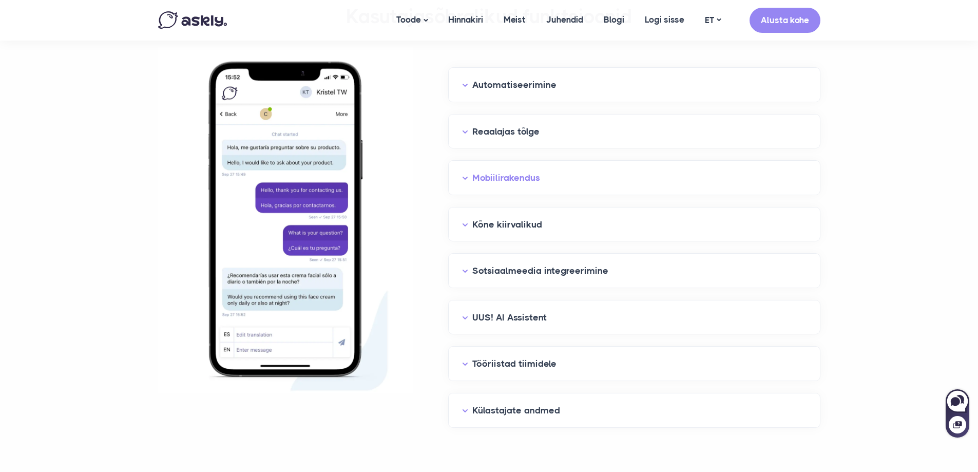
click at [561, 182] on button "Mobiilirakendus" at bounding box center [634, 178] width 345 height 16
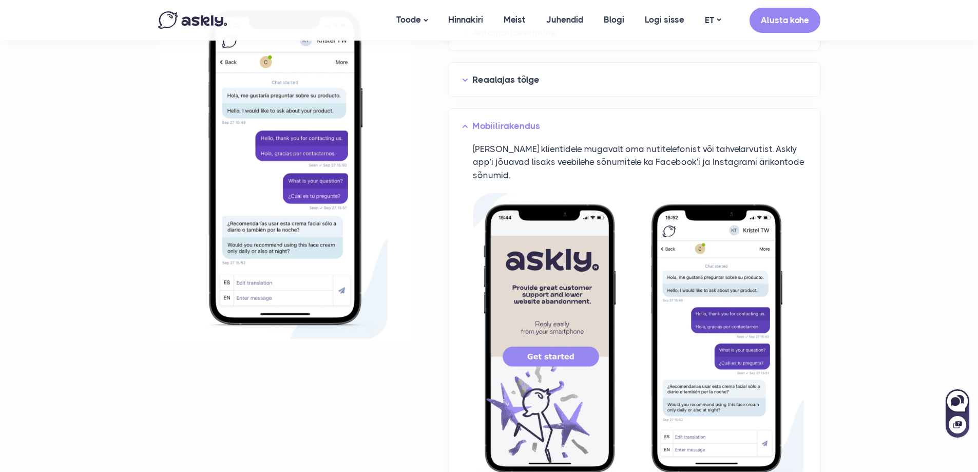
scroll to position [1130, 0]
click at [542, 119] on button "Mobiilirakendus" at bounding box center [634, 127] width 345 height 16
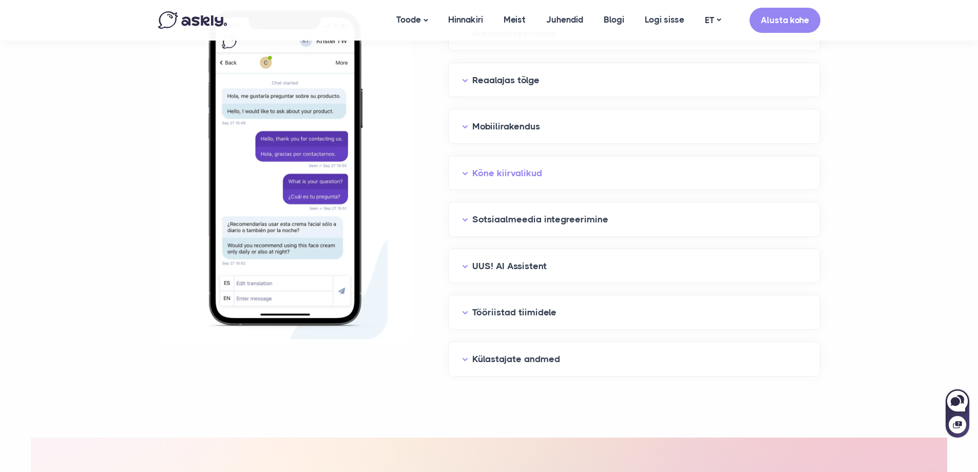
click at [553, 172] on button "Kõne kiirvalikud" at bounding box center [634, 173] width 345 height 16
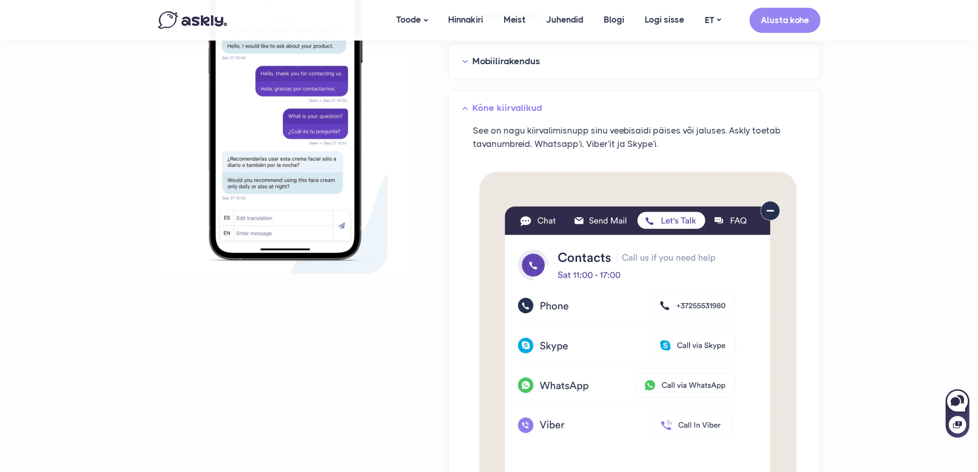
scroll to position [1181, 0]
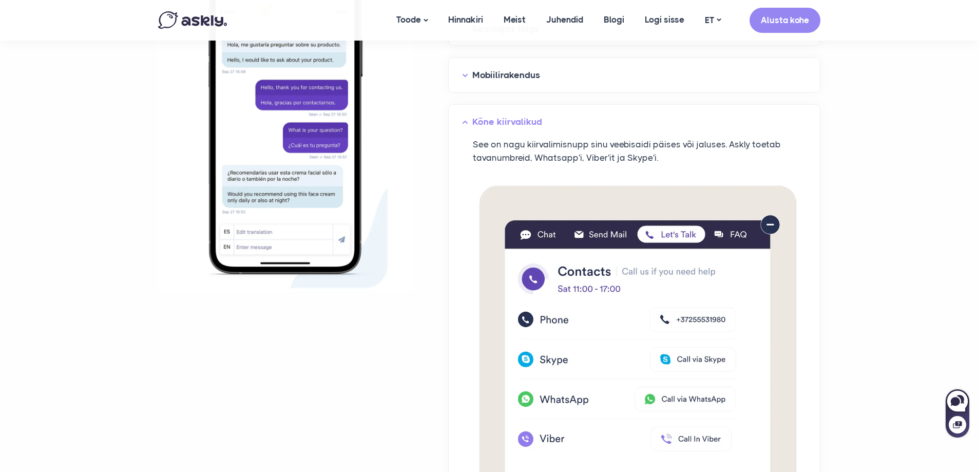
click at [556, 124] on button "Kõne kiirvalikud" at bounding box center [634, 122] width 345 height 16
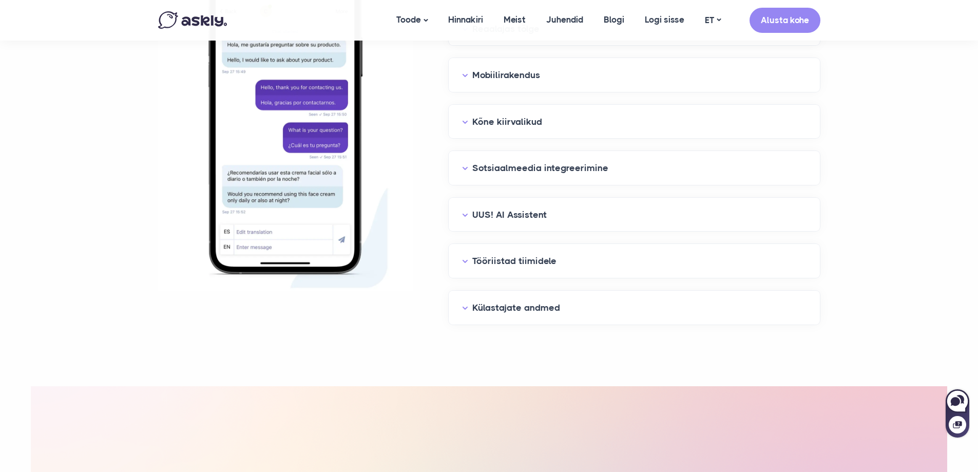
click at [542, 177] on div "Sotsiaalmeedia integreerimine" at bounding box center [634, 168] width 371 height 34
click at [545, 170] on button "Sotsiaalmeedia integreerimine" at bounding box center [634, 168] width 345 height 16
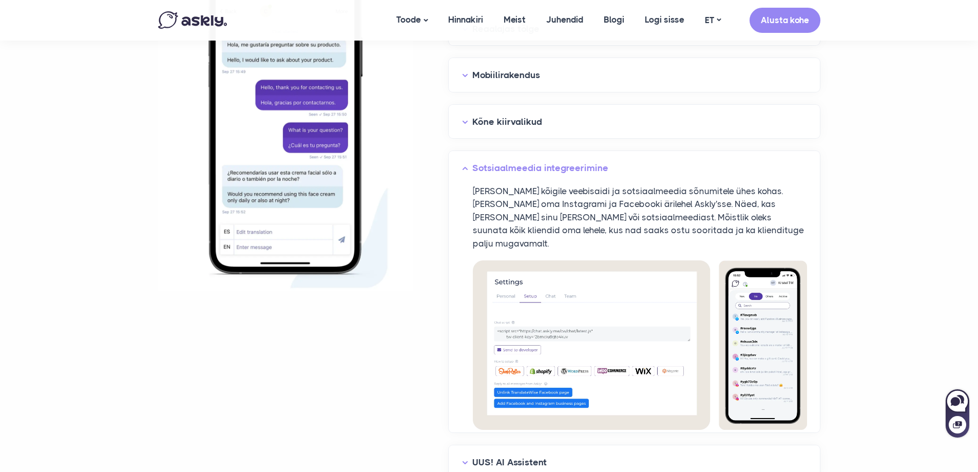
click at [545, 170] on button "Sotsiaalmeedia integreerimine" at bounding box center [634, 168] width 345 height 16
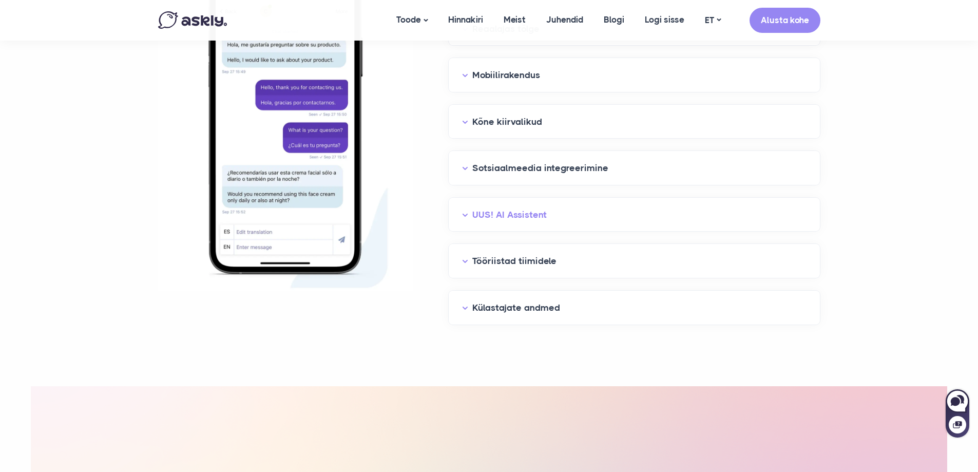
click at [543, 211] on button "UUS! AI Assistent" at bounding box center [634, 215] width 345 height 16
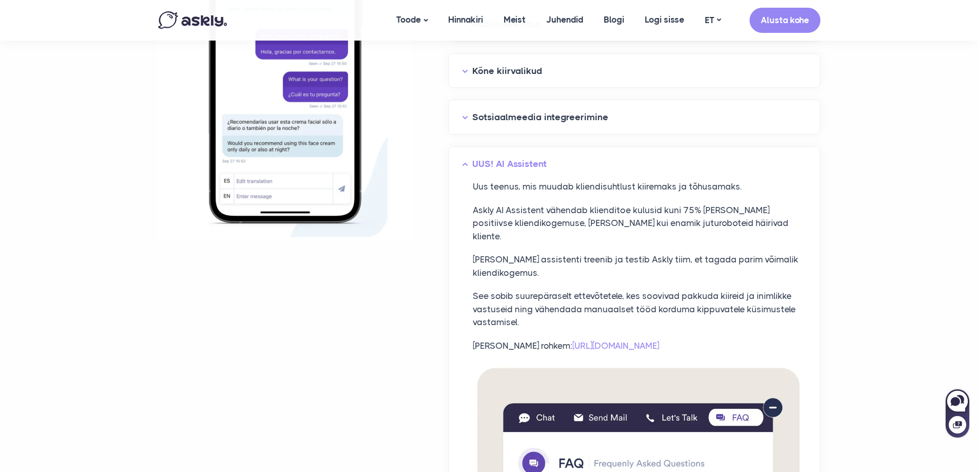
scroll to position [1233, 0]
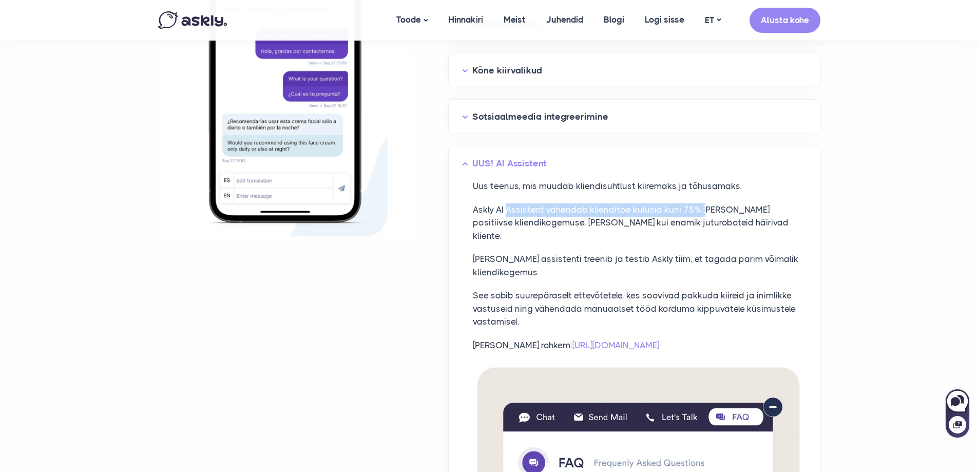
drag, startPoint x: 508, startPoint y: 209, endPoint x: 702, endPoint y: 215, distance: 193.7
click at [702, 215] on p "Askly AI Assistent vähendab klienditoe kulusid kuni 75% ja tagab positiivse kli…" at bounding box center [640, 223] width 334 height 40
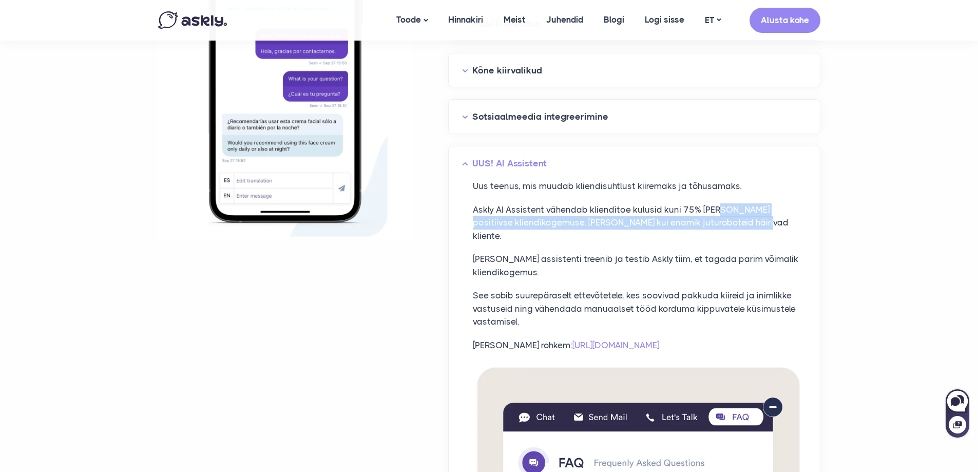
drag, startPoint x: 713, startPoint y: 209, endPoint x: 735, endPoint y: 226, distance: 27.8
click at [735, 226] on p "Askly AI Assistent vähendab klienditoe kulusid kuni 75% ja tagab positiivse kli…" at bounding box center [640, 223] width 334 height 40
drag, startPoint x: 742, startPoint y: 225, endPoint x: 694, endPoint y: 218, distance: 47.8
click at [694, 218] on p "Askly AI Assistent vähendab klienditoe kulusid kuni 75% ja tagab positiivse kli…" at bounding box center [640, 223] width 334 height 40
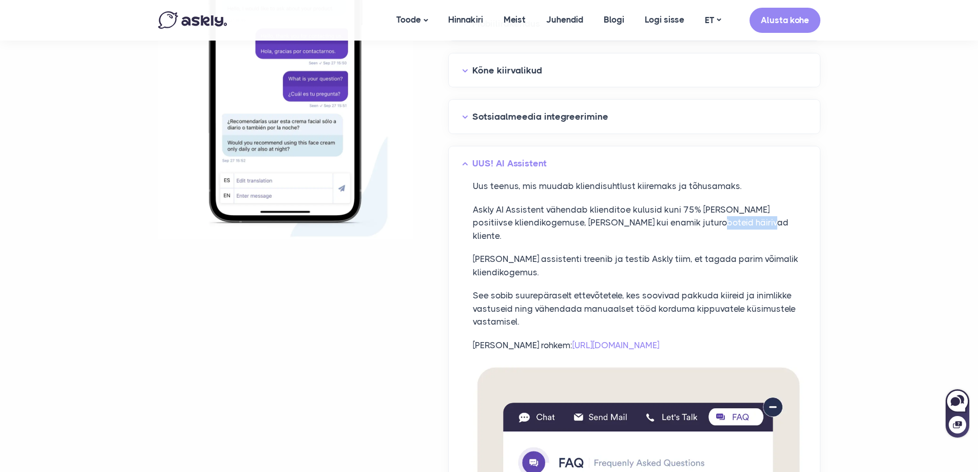
click at [694, 218] on p "Askly AI Assistent vähendab klienditoe kulusid kuni 75% ja tagab positiivse kli…" at bounding box center [640, 223] width 334 height 40
click at [531, 162] on button "UUS! AI Assistent" at bounding box center [634, 164] width 345 height 16
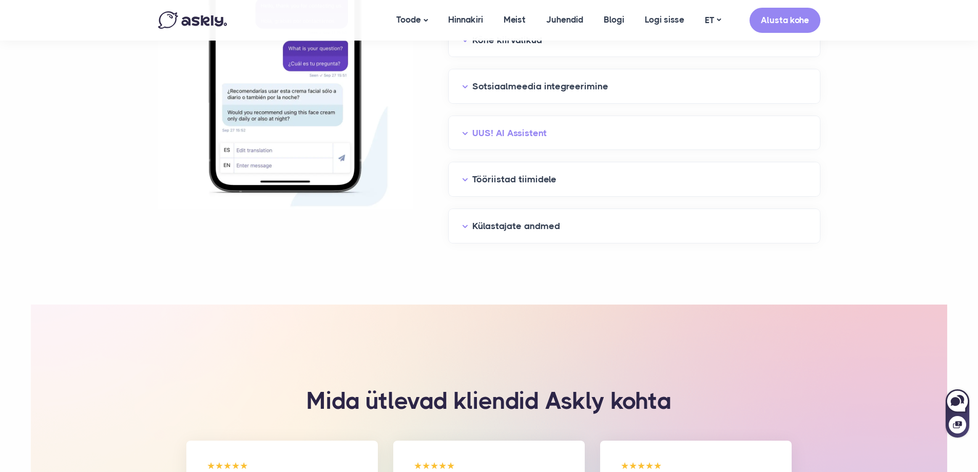
scroll to position [1284, 0]
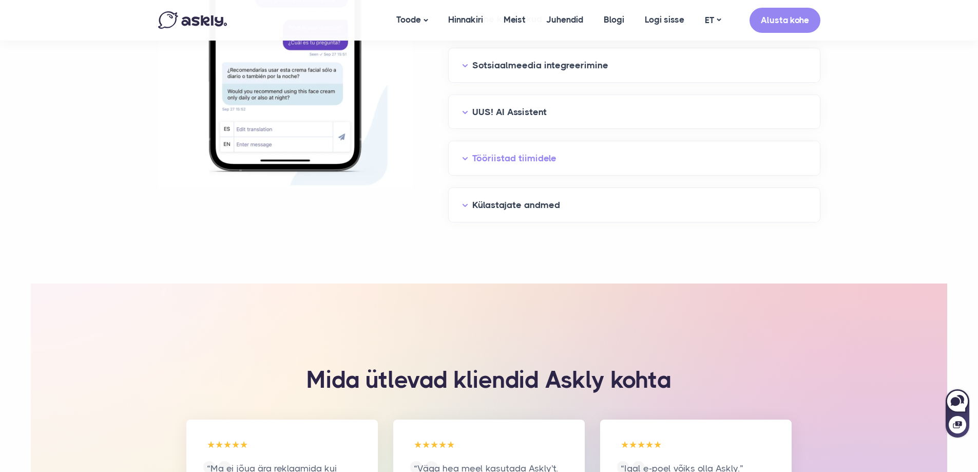
click at [531, 156] on button "Tööriistad tiimidele" at bounding box center [634, 158] width 345 height 16
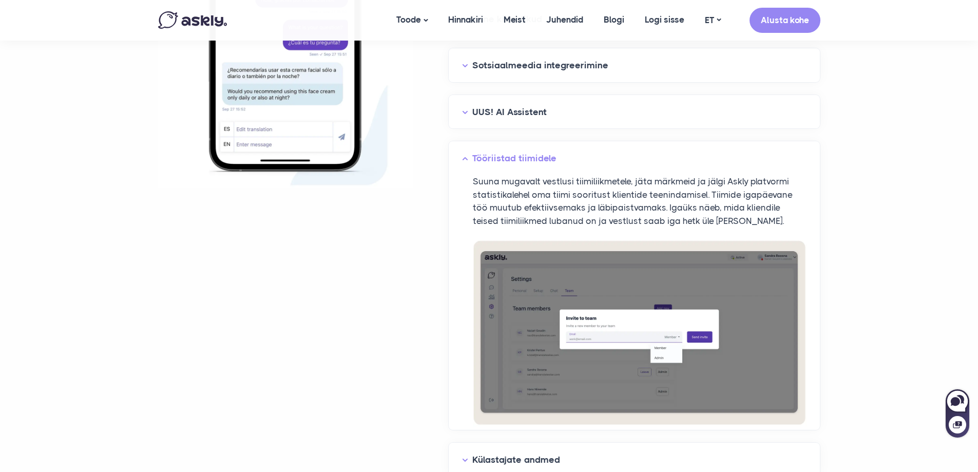
click at [531, 156] on button "Tööriistad tiimidele" at bounding box center [634, 158] width 345 height 16
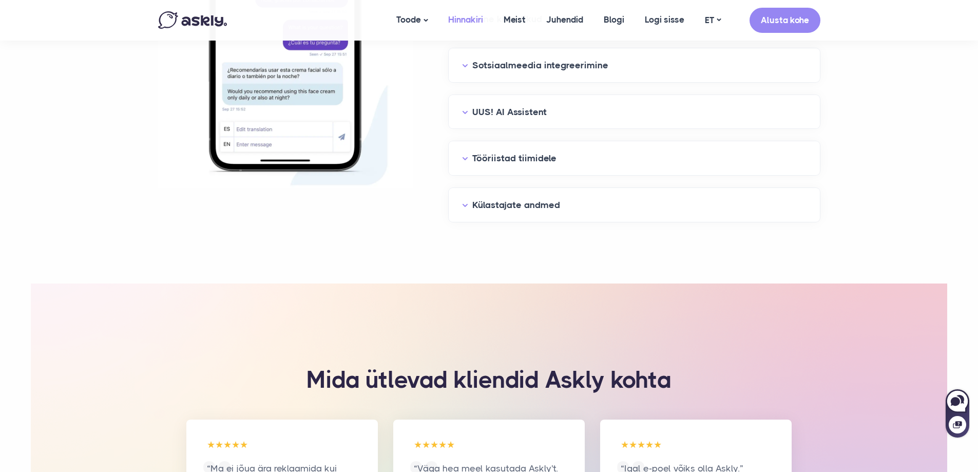
click at [473, 19] on link "Hinnakiri" at bounding box center [465, 20] width 55 height 40
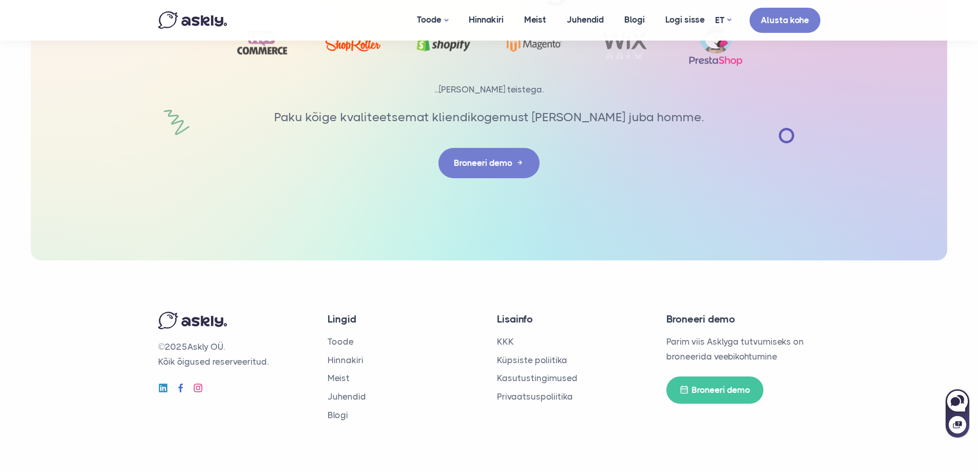
scroll to position [1697, 0]
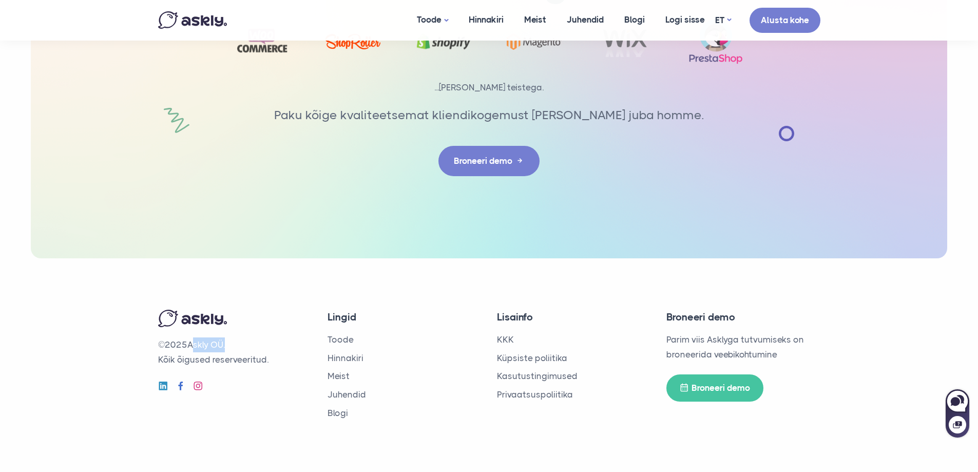
drag, startPoint x: 192, startPoint y: 347, endPoint x: 225, endPoint y: 346, distance: 33.4
click at [225, 346] on p "© 2025 Askly OÜ. Kõik õigused reserveeritud." at bounding box center [235, 352] width 154 height 30
copy p "Askly OÜ"
